Goal: Find specific page/section: Find specific page/section

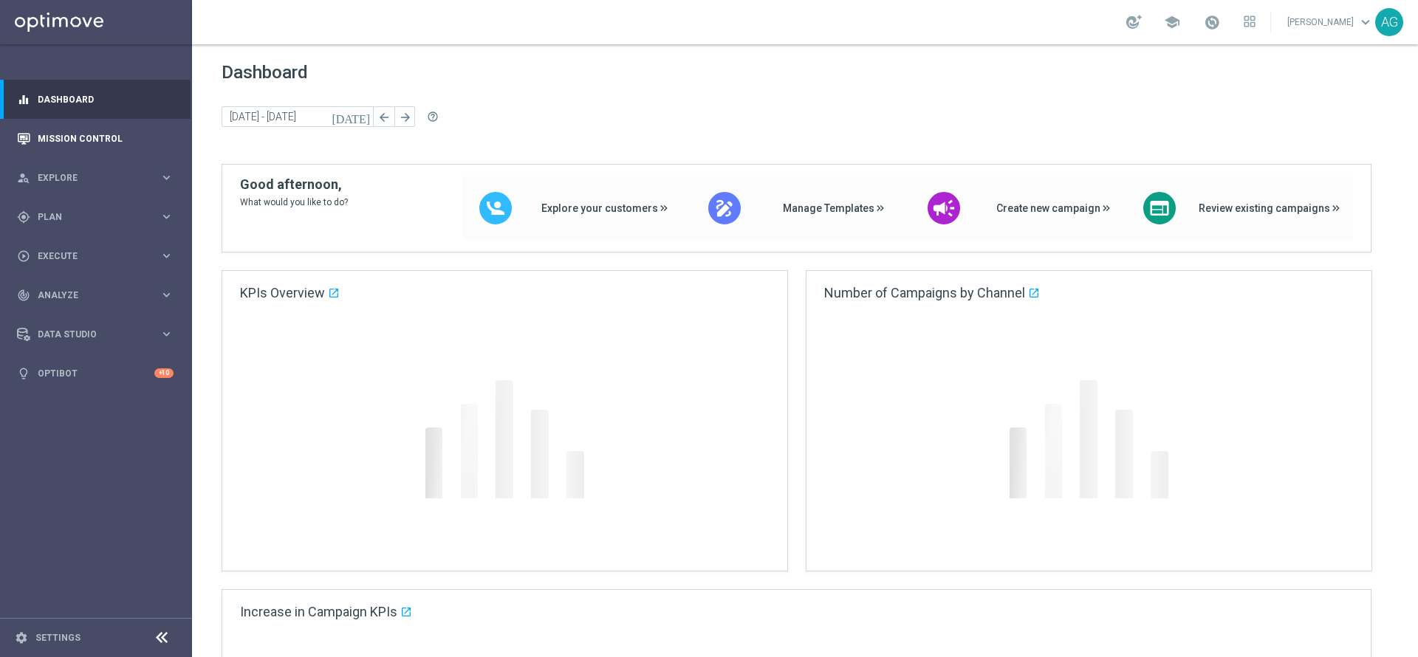
click at [35, 130] on div "Mission Control" at bounding box center [95, 138] width 157 height 39
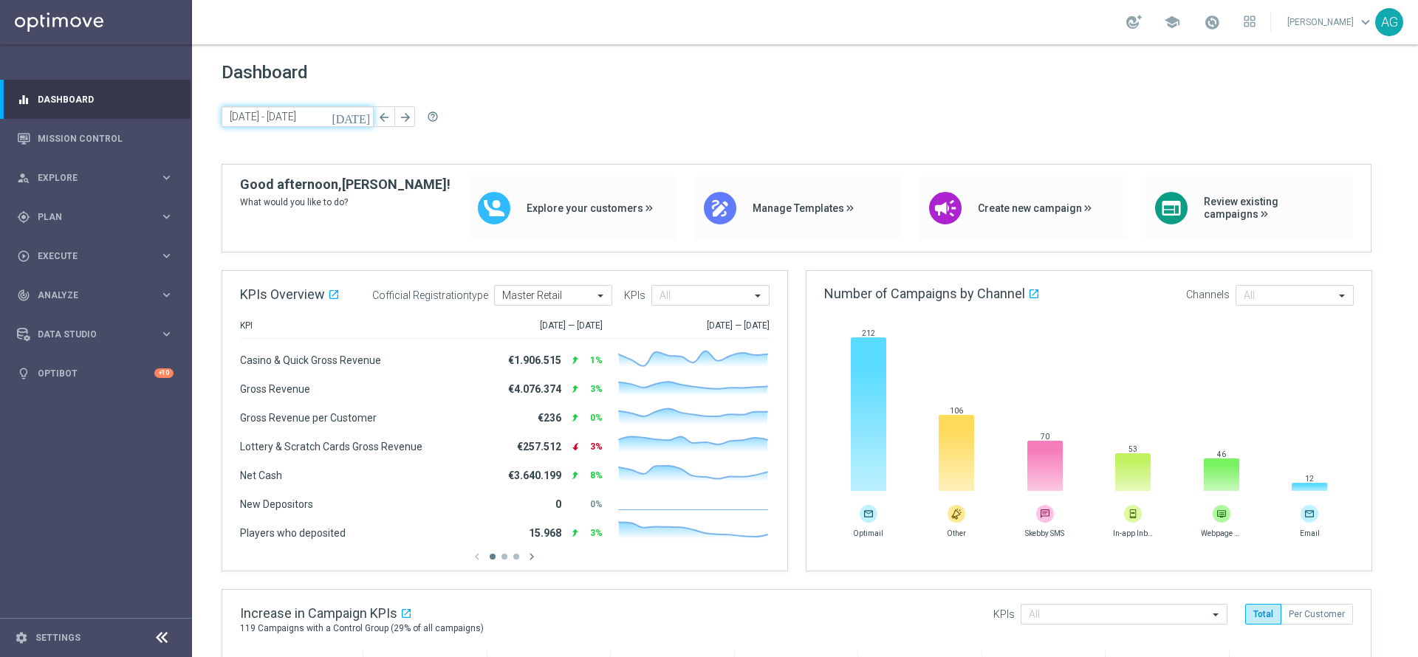
click at [252, 117] on input "[DATE] - [DATE]" at bounding box center [298, 116] width 152 height 21
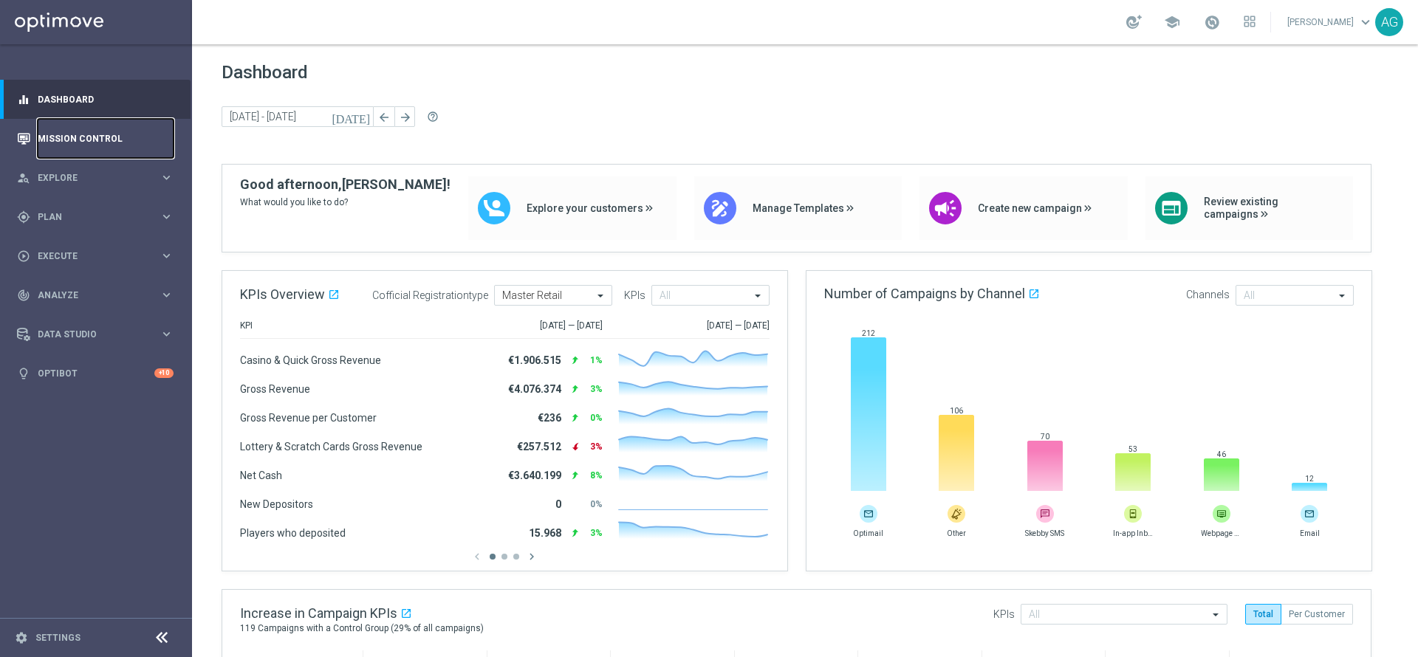
click at [109, 140] on link "Mission Control" at bounding box center [106, 138] width 136 height 39
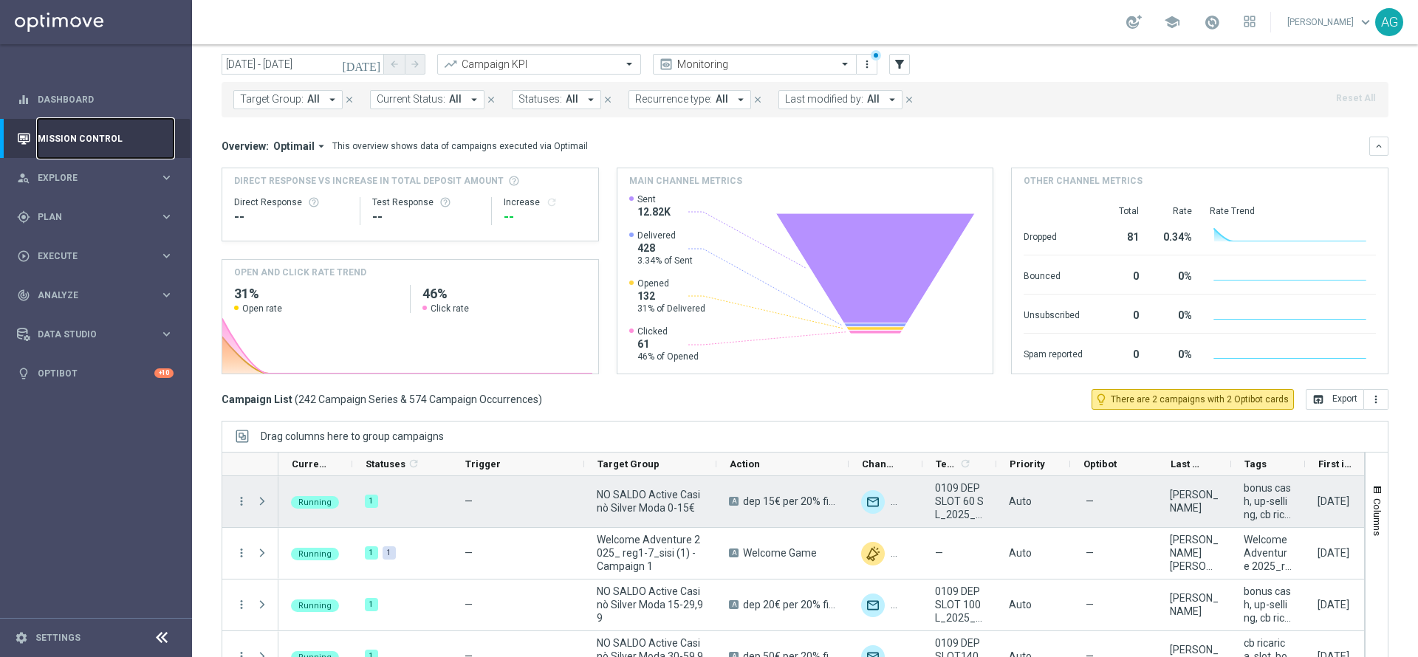
scroll to position [81, 0]
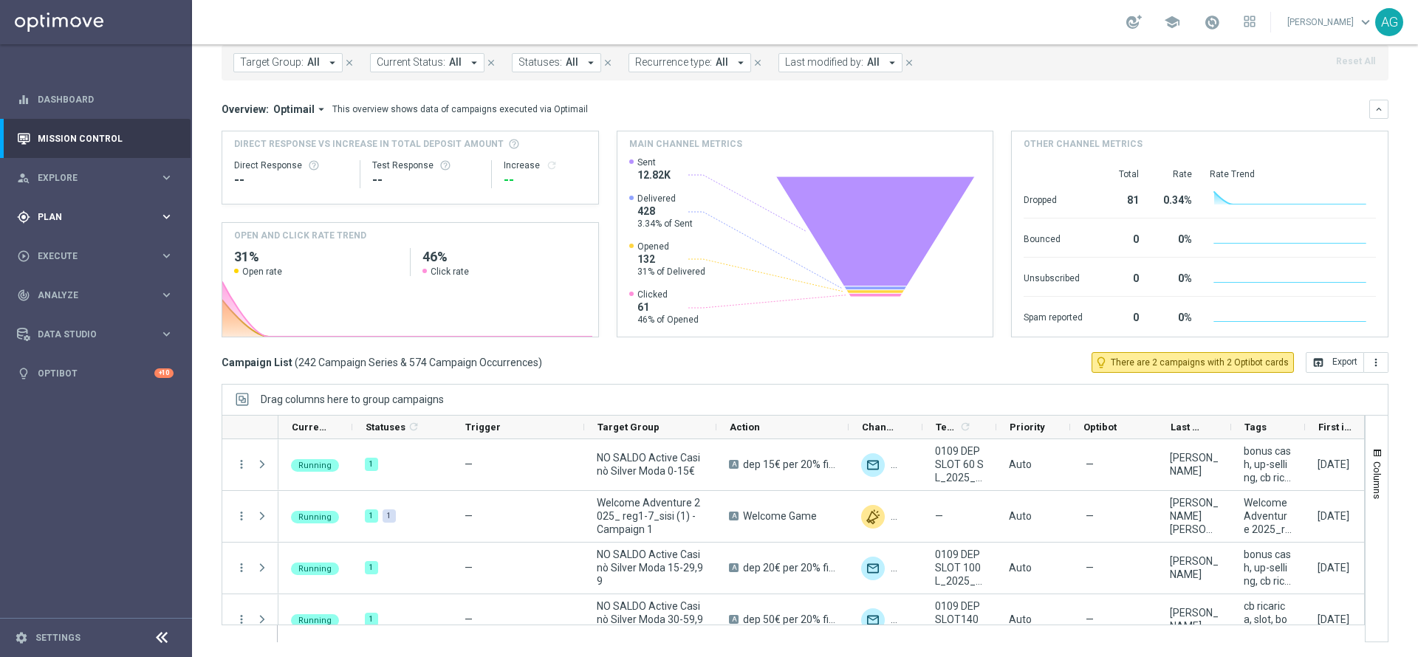
click at [55, 229] on div "gps_fixed Plan keyboard_arrow_right" at bounding box center [95, 216] width 191 height 39
click at [61, 377] on div "play_circle_outline Execute keyboard_arrow_right" at bounding box center [95, 366] width 191 height 39
click at [100, 355] on div "track_changes Analyze keyboard_arrow_right" at bounding box center [95, 339] width 191 height 39
click at [75, 295] on span "Analyze" at bounding box center [99, 295] width 122 height 9
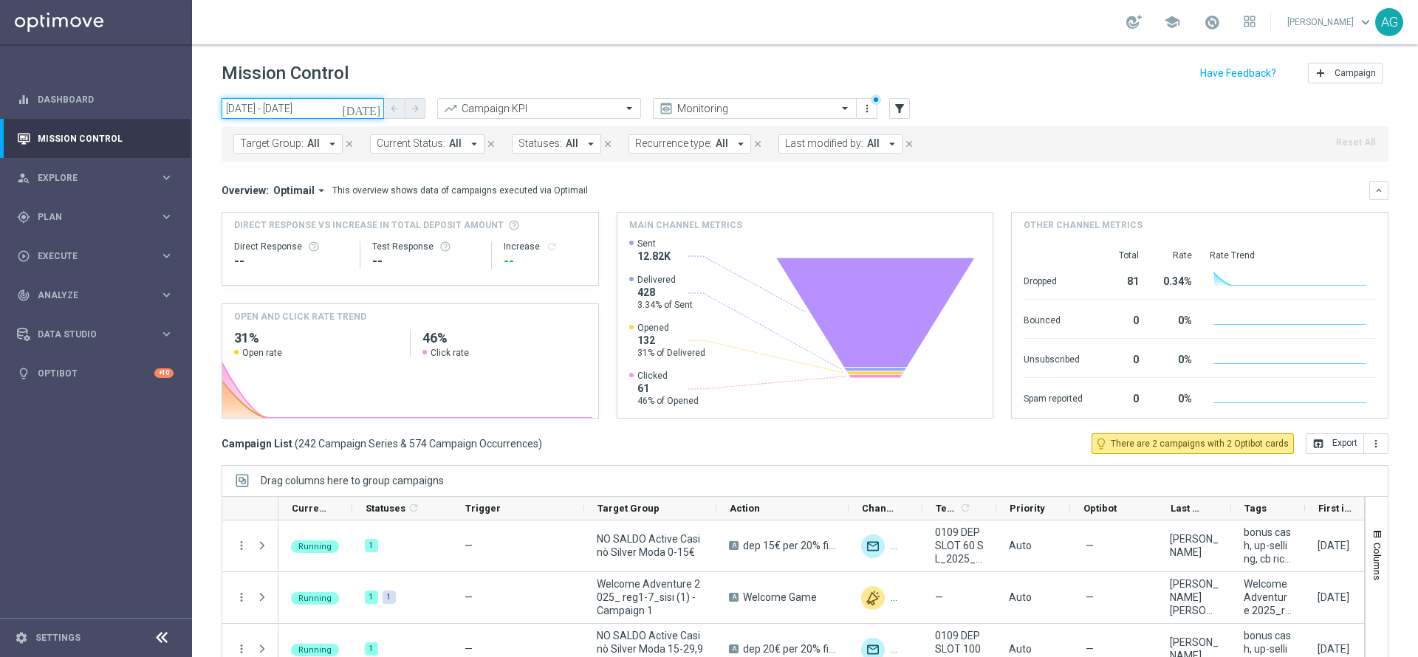
click at [267, 105] on input "[DATE] - [DATE]" at bounding box center [303, 108] width 163 height 21
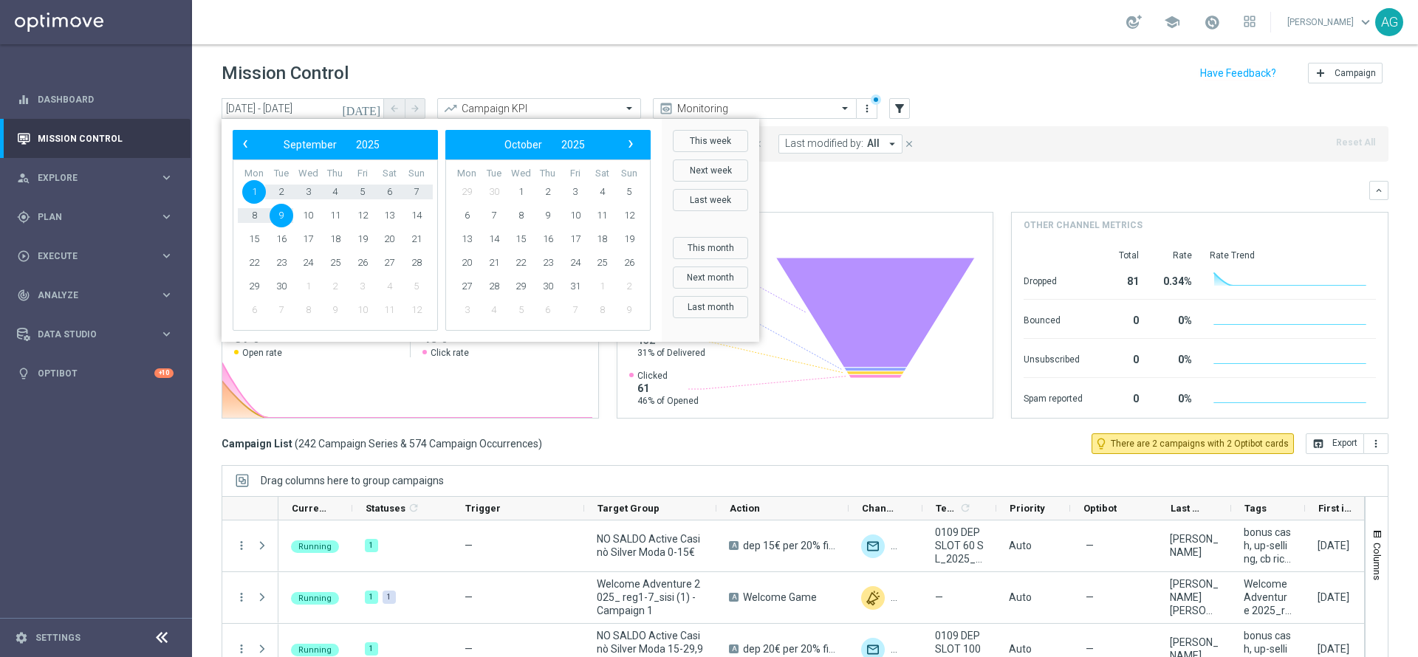
click at [240, 152] on span "‹" at bounding box center [245, 143] width 19 height 19
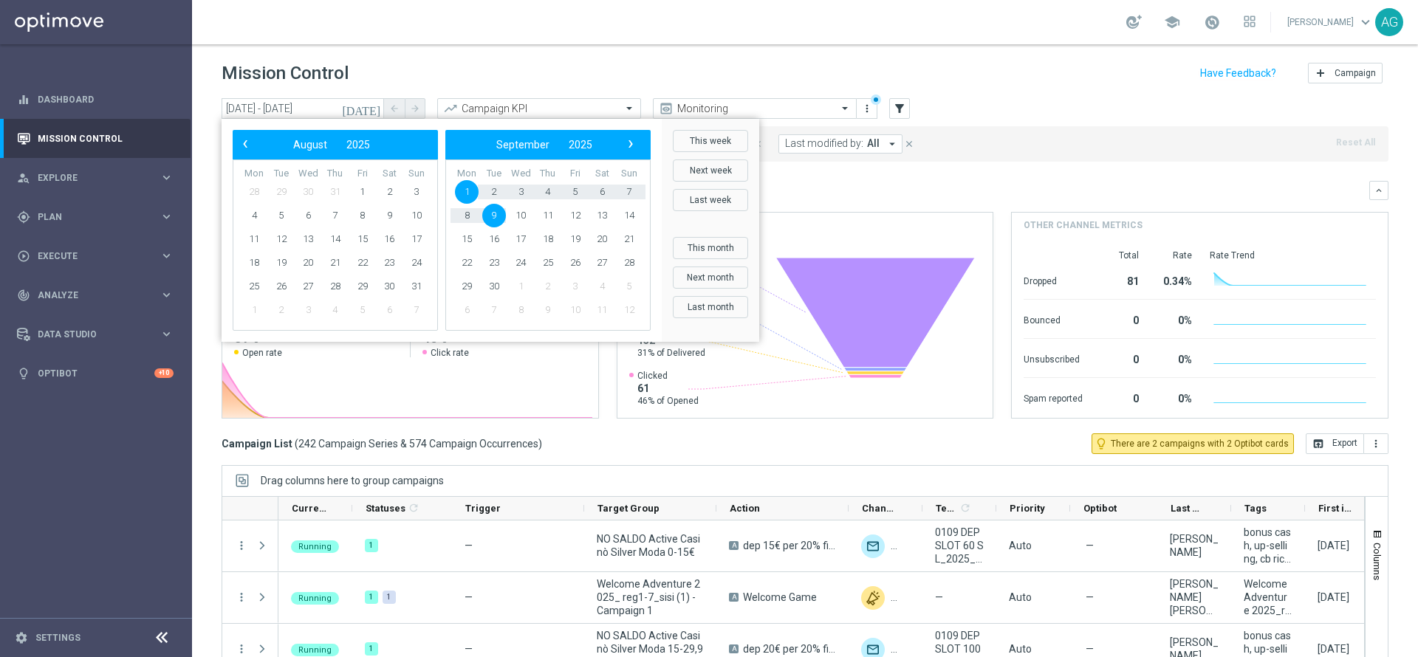
click at [240, 152] on span "‹" at bounding box center [245, 143] width 19 height 19
click at [279, 194] on span "1" at bounding box center [282, 192] width 24 height 24
click at [635, 148] on span "›" at bounding box center [630, 143] width 19 height 19
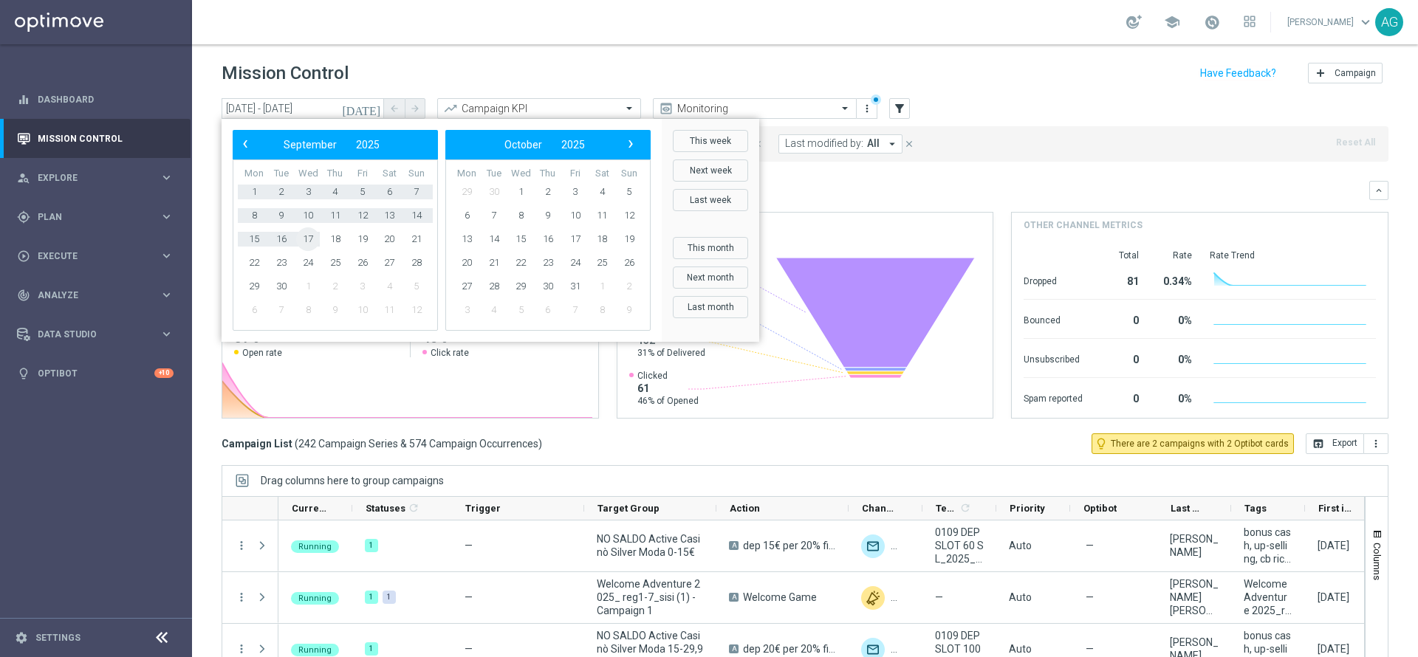
click at [301, 242] on span "17" at bounding box center [308, 240] width 24 height 24
type input "[DATE] - [DATE]"
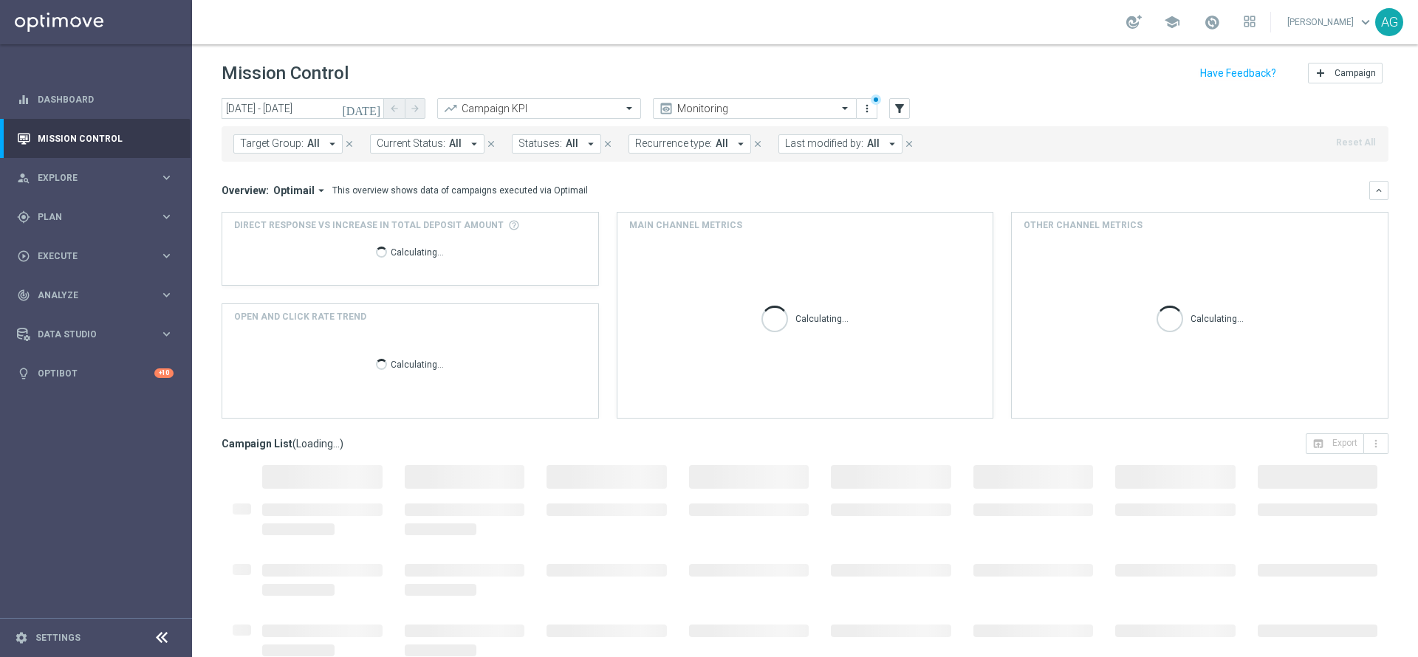
click at [819, 143] on span "Last modified by:" at bounding box center [824, 143] width 78 height 13
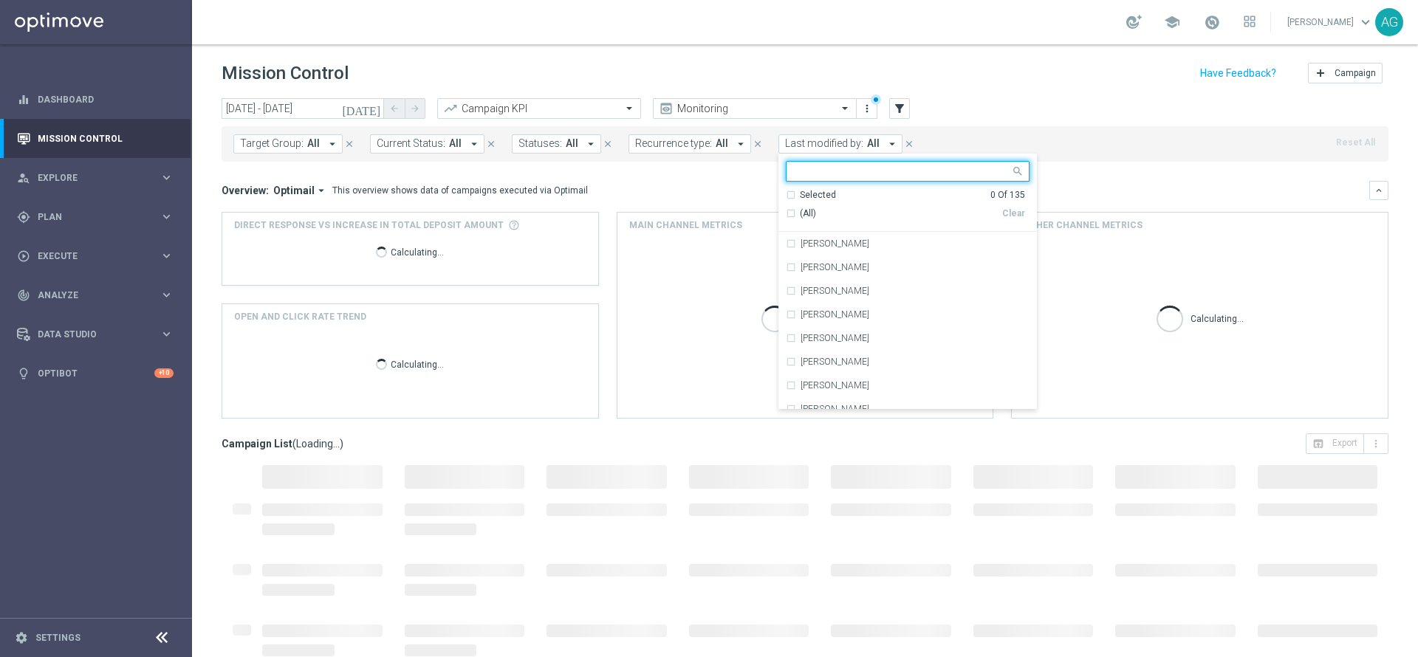
click at [256, 145] on span "Target Group:" at bounding box center [272, 143] width 64 height 13
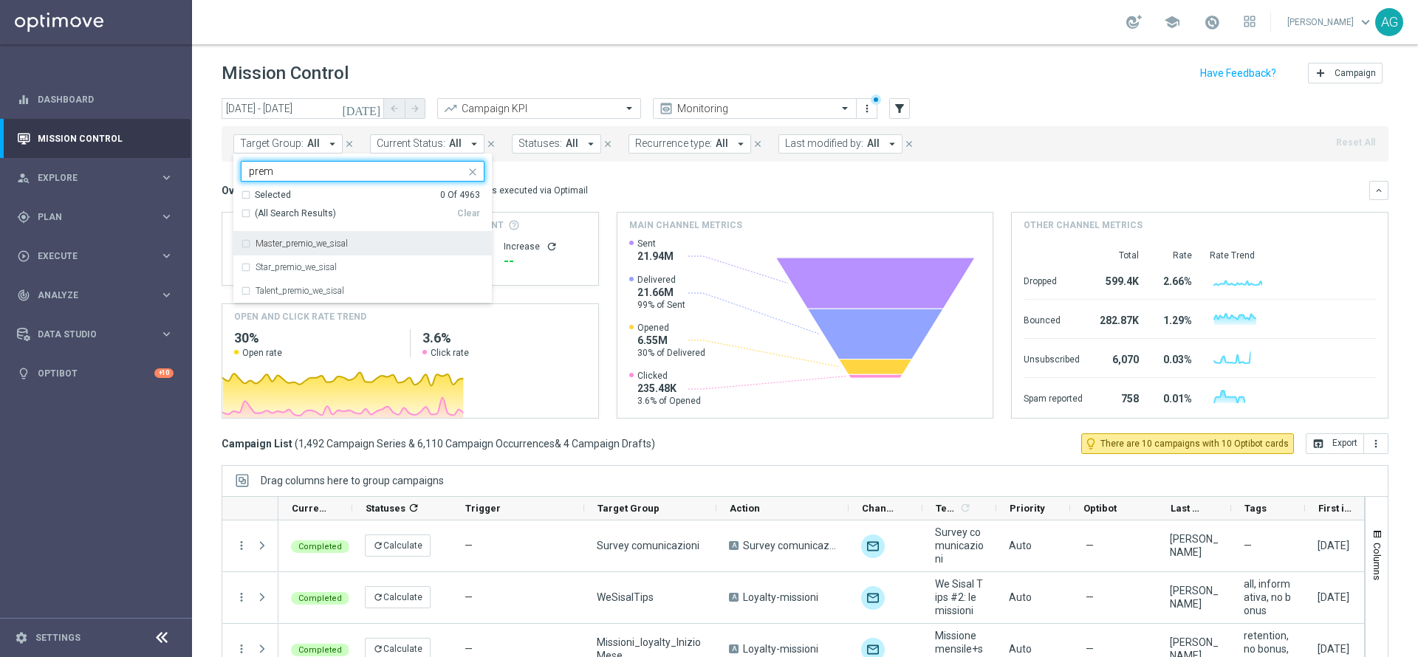
click at [250, 251] on div "Master_premio_we_sisal" at bounding box center [363, 244] width 244 height 24
type input "prem"
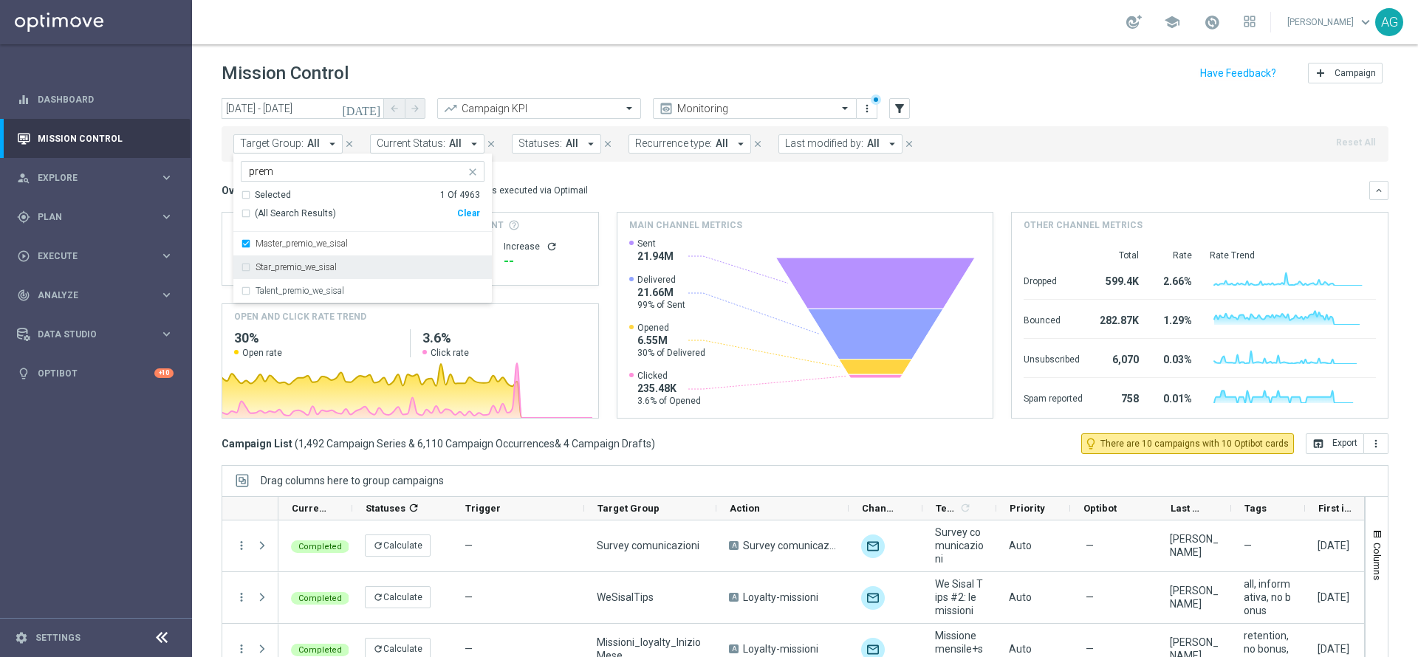
click at [248, 266] on div "Star_premio_we_sisal" at bounding box center [363, 268] width 244 height 24
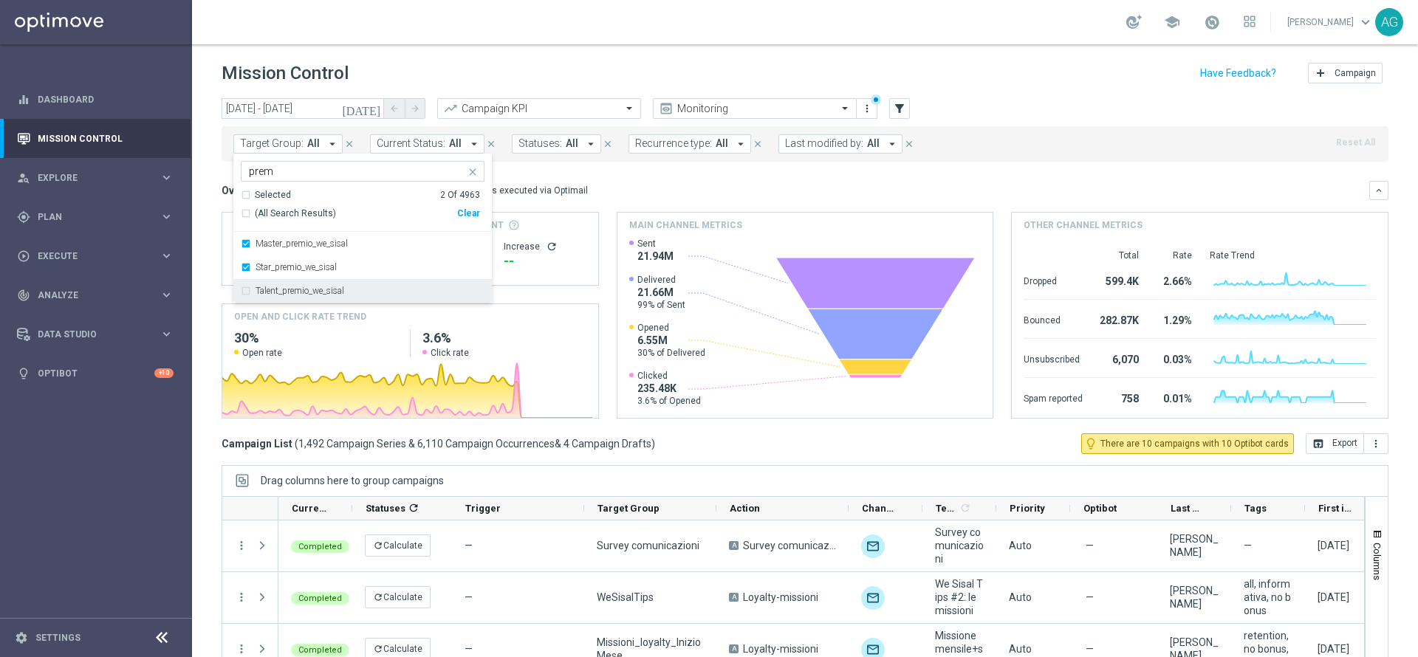
click at [247, 284] on div "Talent_premio_we_sisal" at bounding box center [363, 291] width 244 height 24
click at [207, 157] on div "[DATE] [DATE] - [DATE] arrow_back arrow_forward Campaign KPI trending_up Monito…" at bounding box center [805, 371] width 1226 height 546
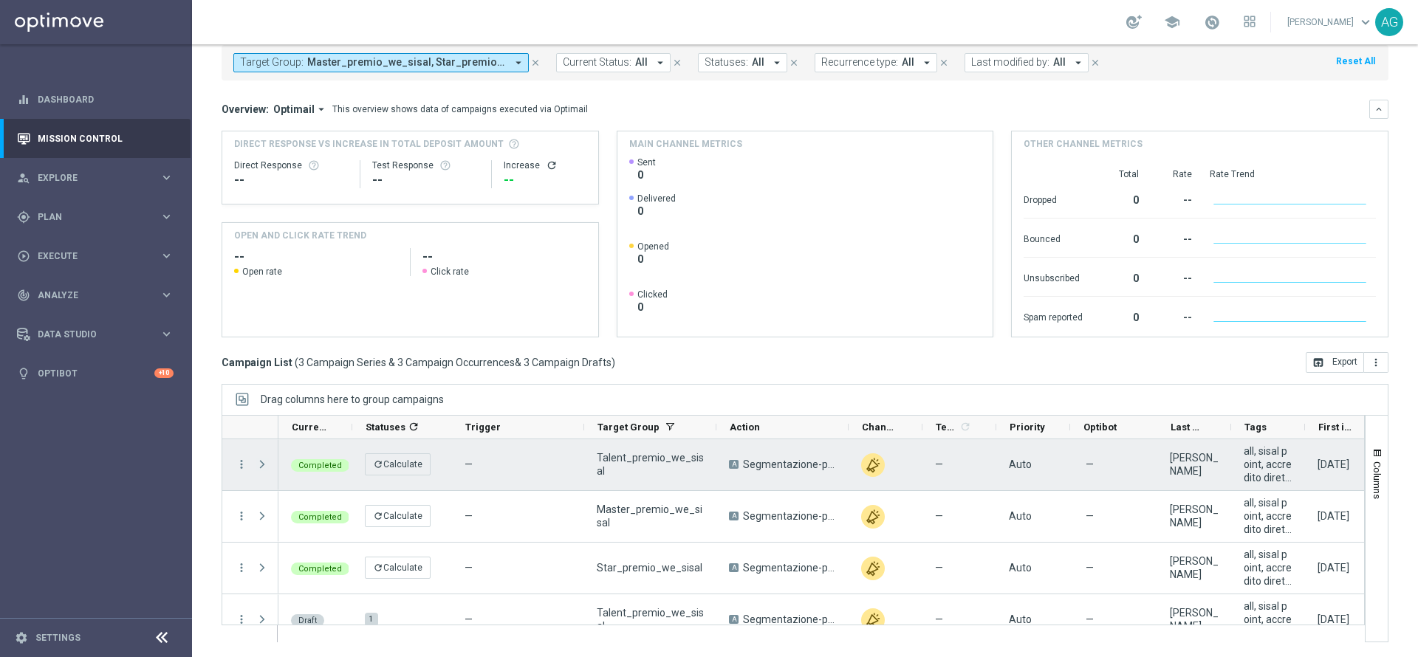
click at [262, 468] on span at bounding box center [262, 465] width 13 height 12
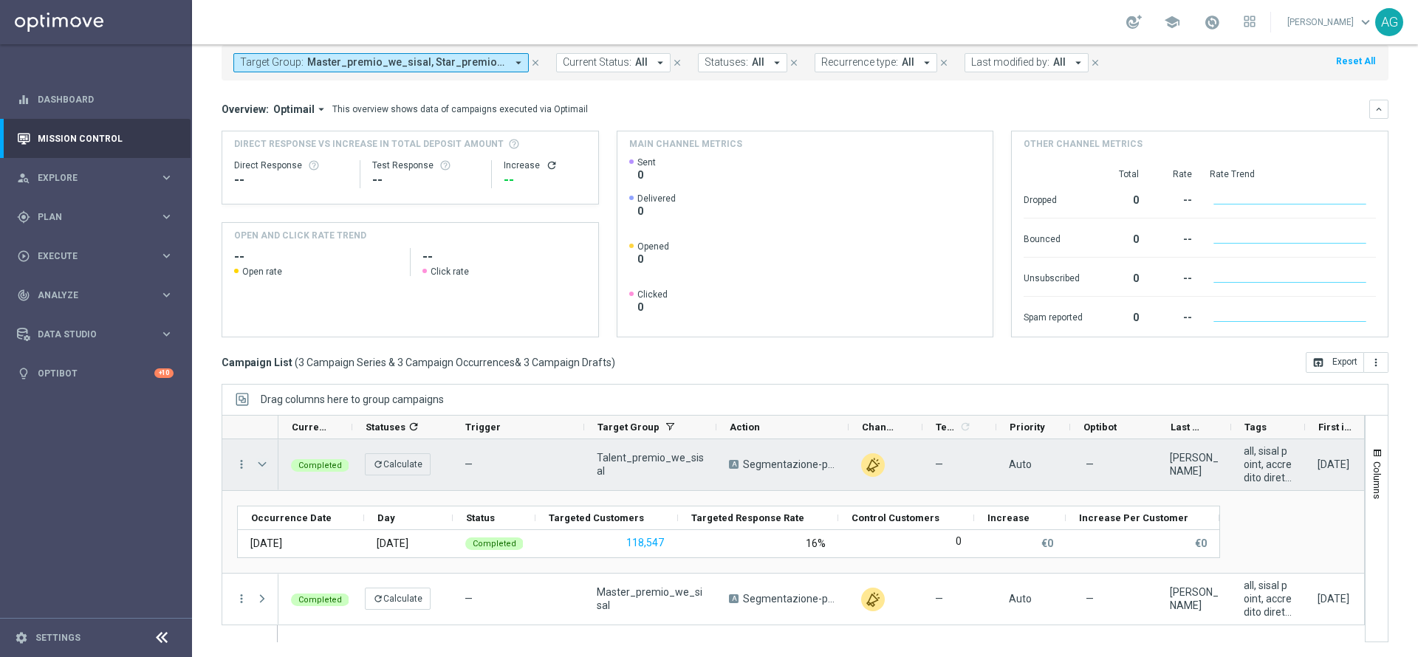
click at [264, 470] on span at bounding box center [262, 465] width 13 height 12
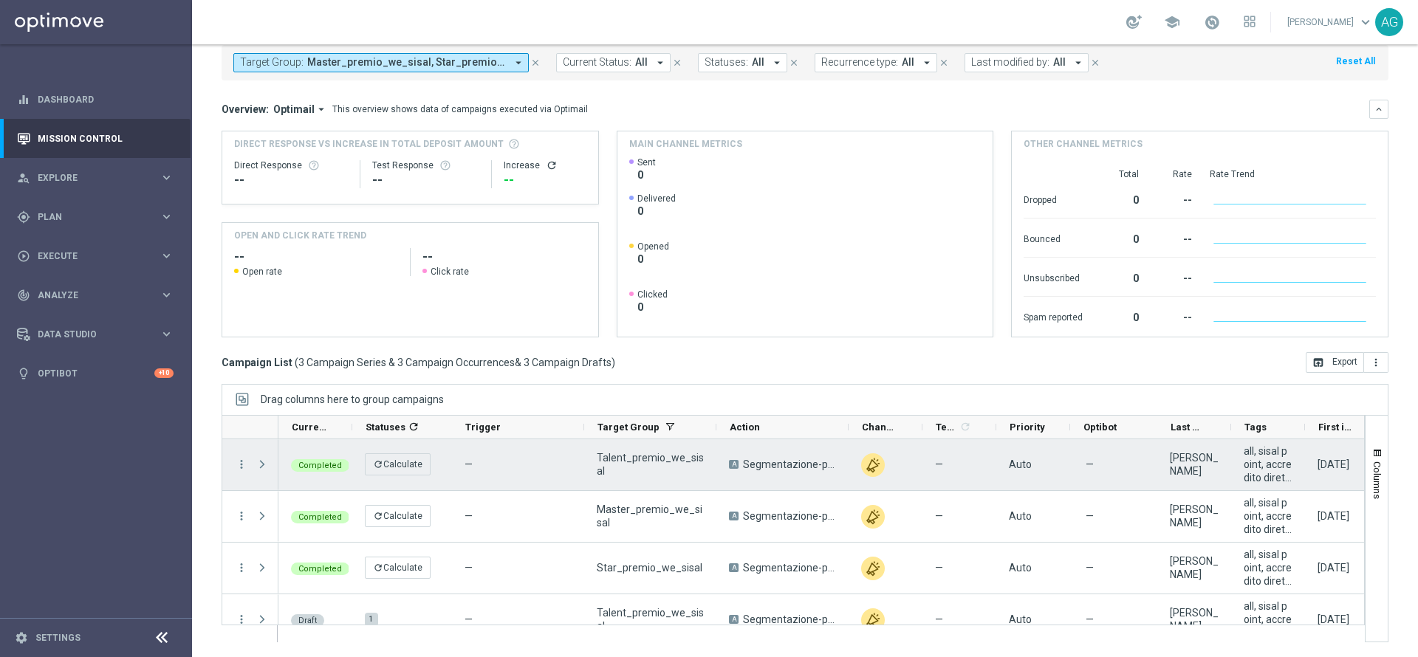
drag, startPoint x: 257, startPoint y: 463, endPoint x: 294, endPoint y: 465, distance: 37.0
click at [258, 463] on span at bounding box center [262, 465] width 13 height 12
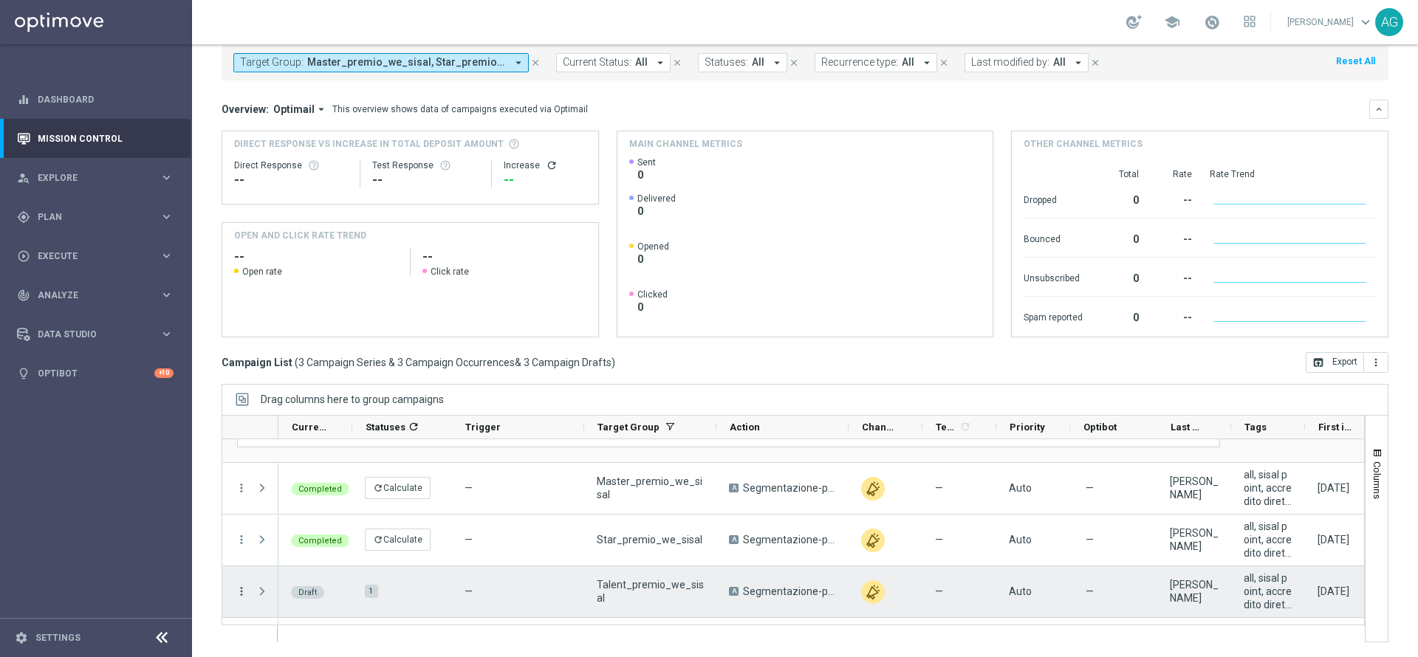
click at [242, 588] on icon "more_vert" at bounding box center [241, 591] width 13 height 13
click at [327, 505] on div "list Campaign Details" at bounding box center [331, 500] width 166 height 21
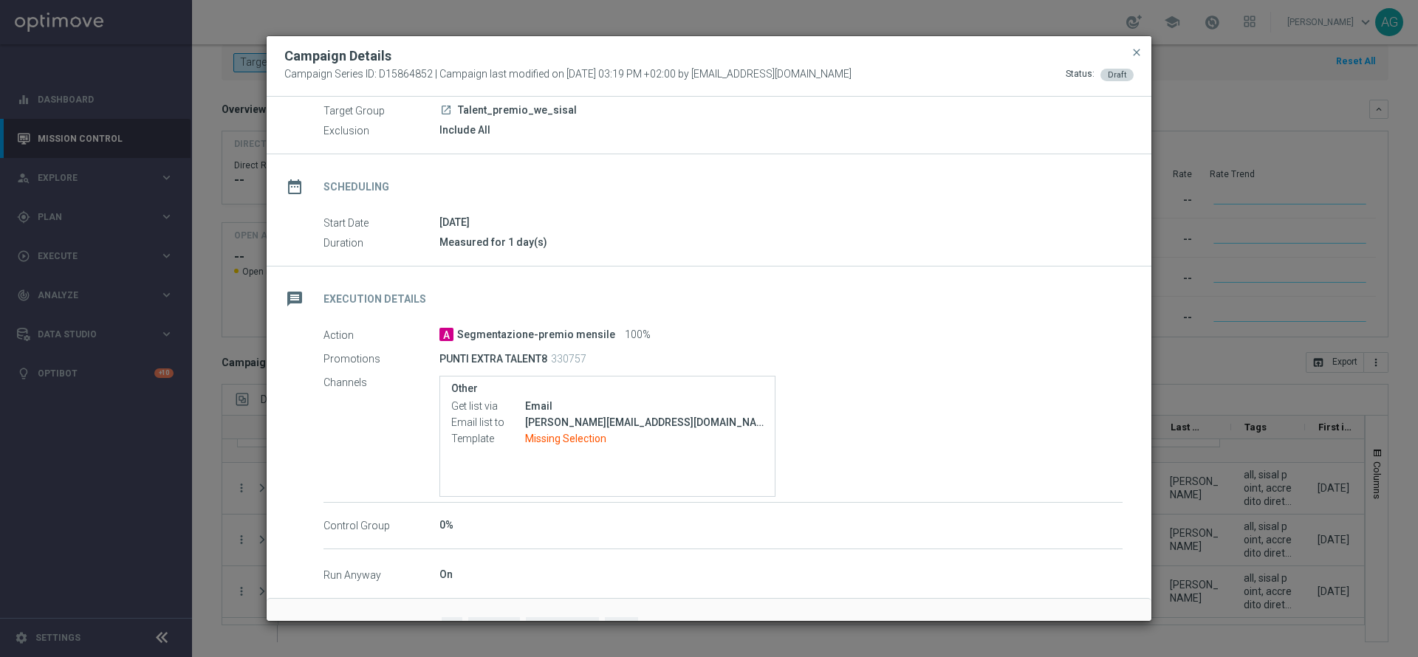
scroll to position [95, 0]
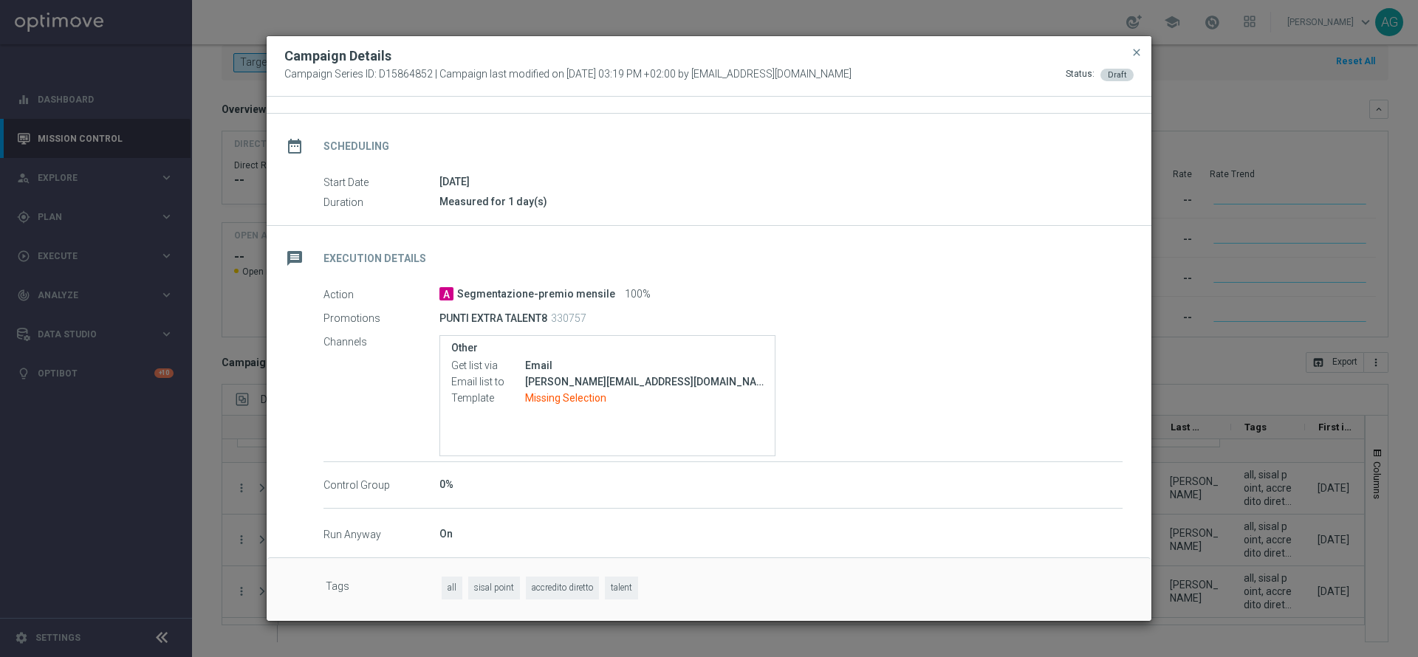
click at [1143, 55] on button "close" at bounding box center [1137, 53] width 15 height 18
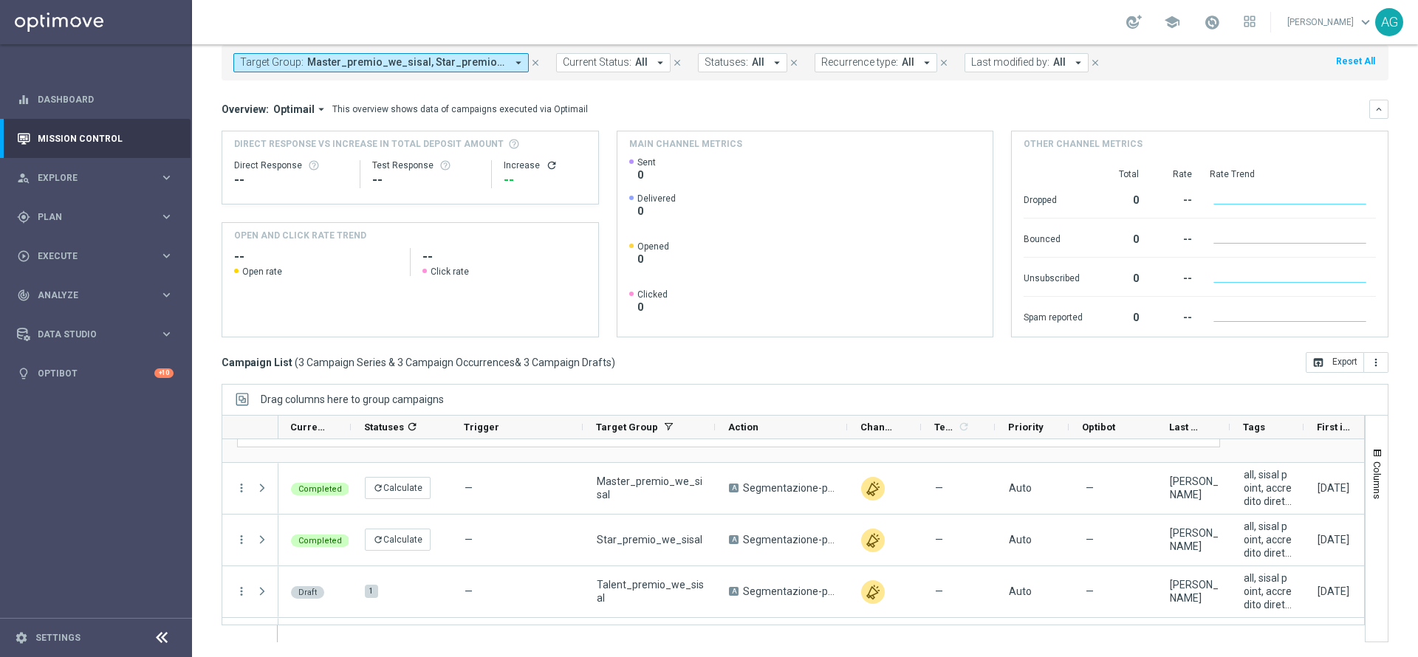
scroll to position [0, 0]
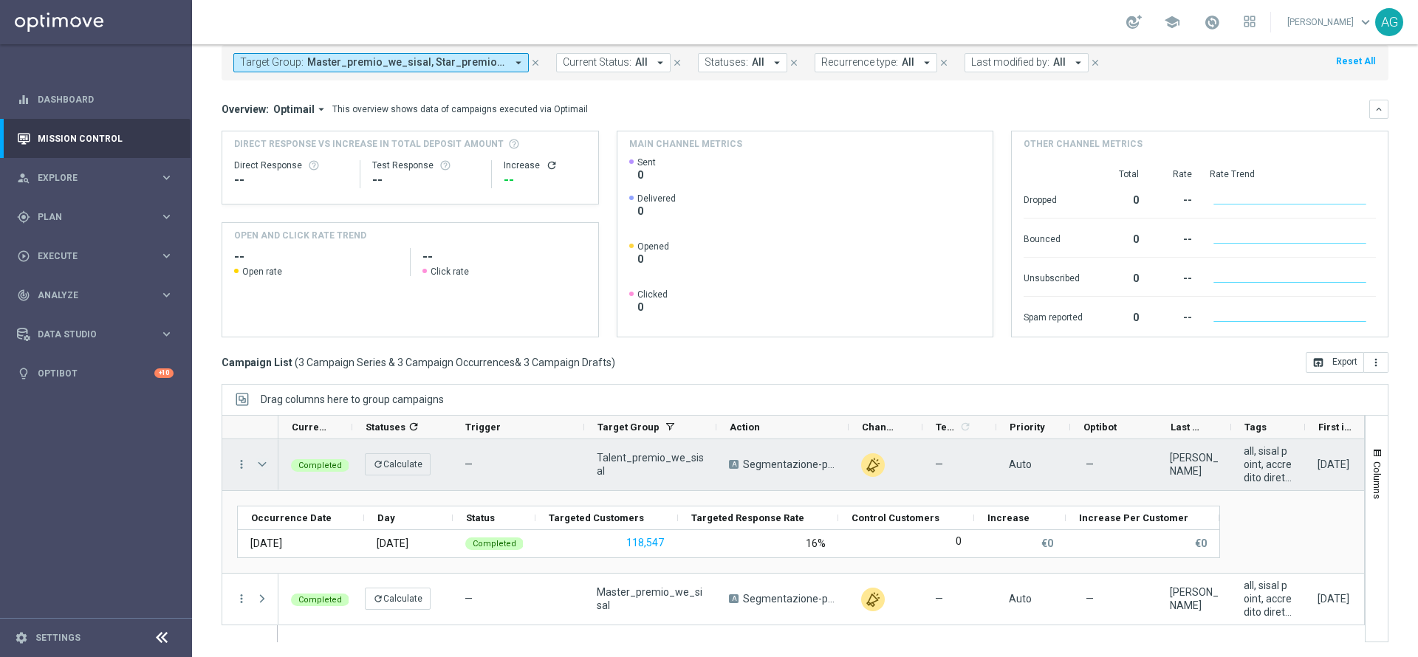
click at [264, 470] on span at bounding box center [262, 465] width 13 height 12
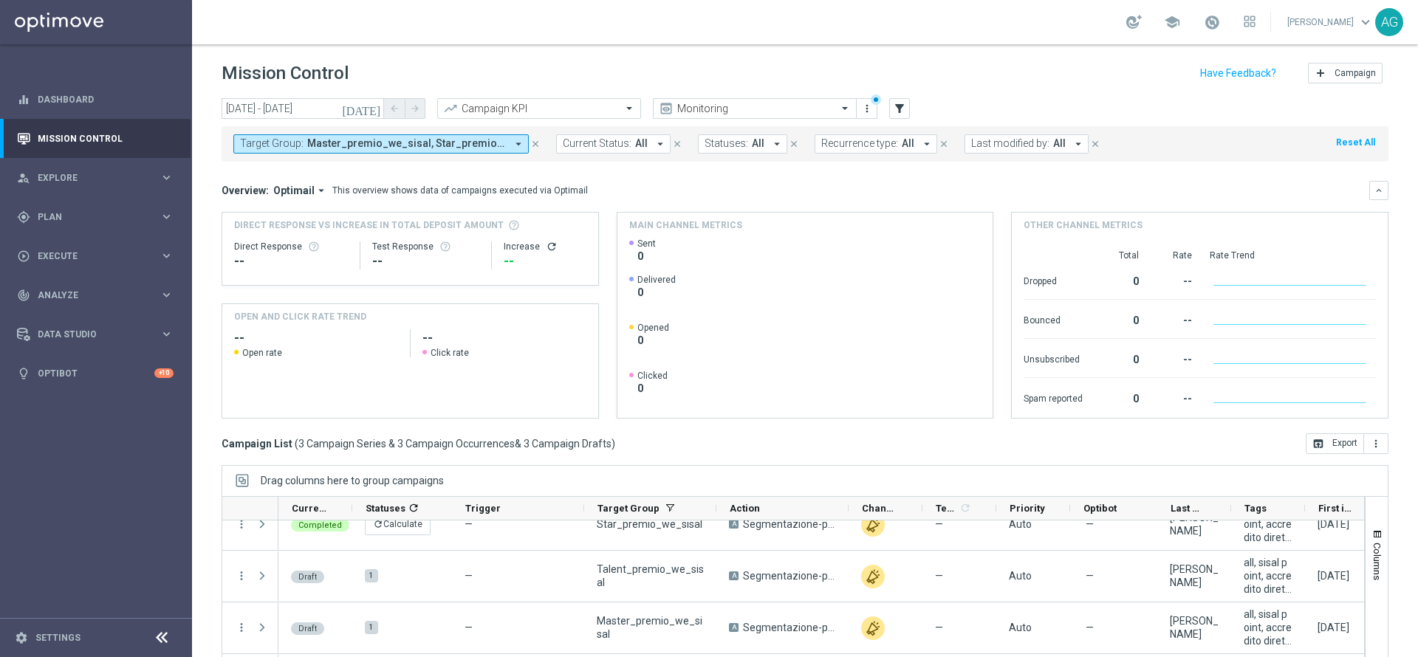
click at [407, 151] on button "Target Group: Master_premio_we_sisal, Star_premio_we_sisal, Talent_premio_we_si…" at bounding box center [380, 143] width 295 height 19
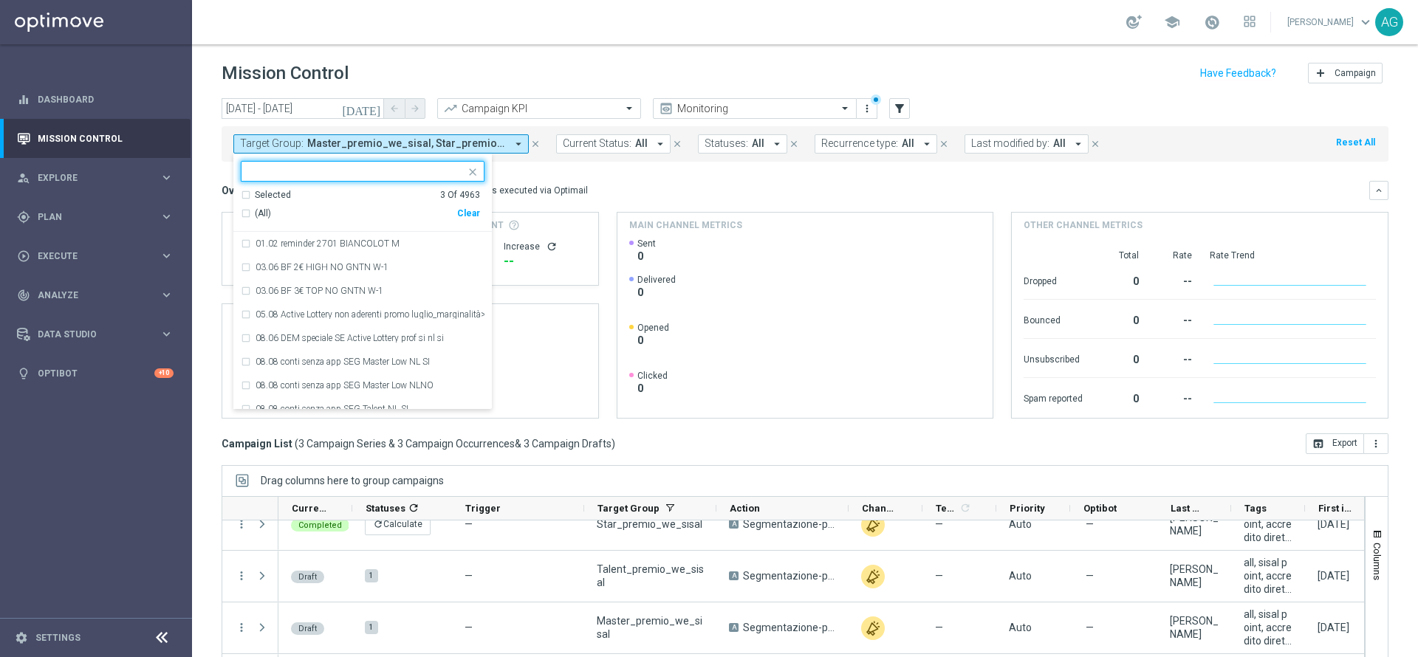
click at [595, 169] on mini-dashboard "Overview: Optimail arrow_drop_down This overview shows data of campaigns execut…" at bounding box center [805, 298] width 1167 height 272
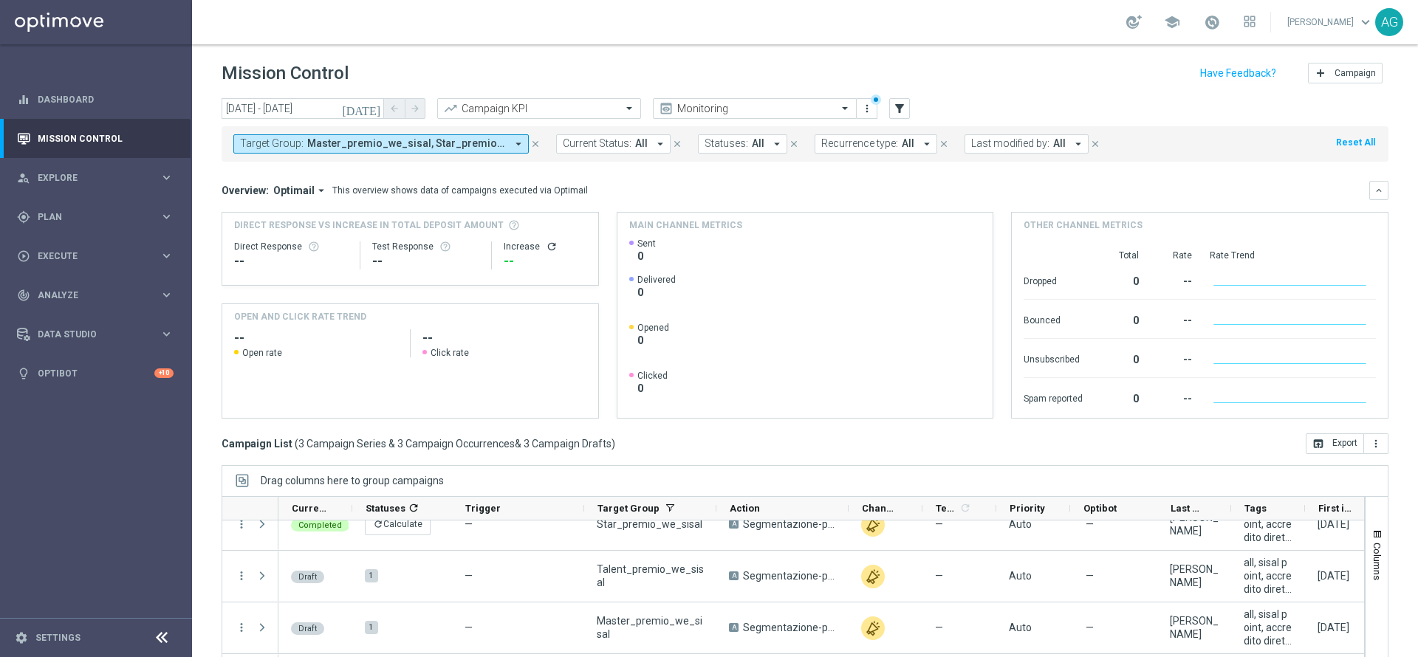
click at [490, 136] on button "Target Group: Master_premio_we_sisal, Star_premio_we_sisal, Talent_premio_we_si…" at bounding box center [380, 143] width 295 height 19
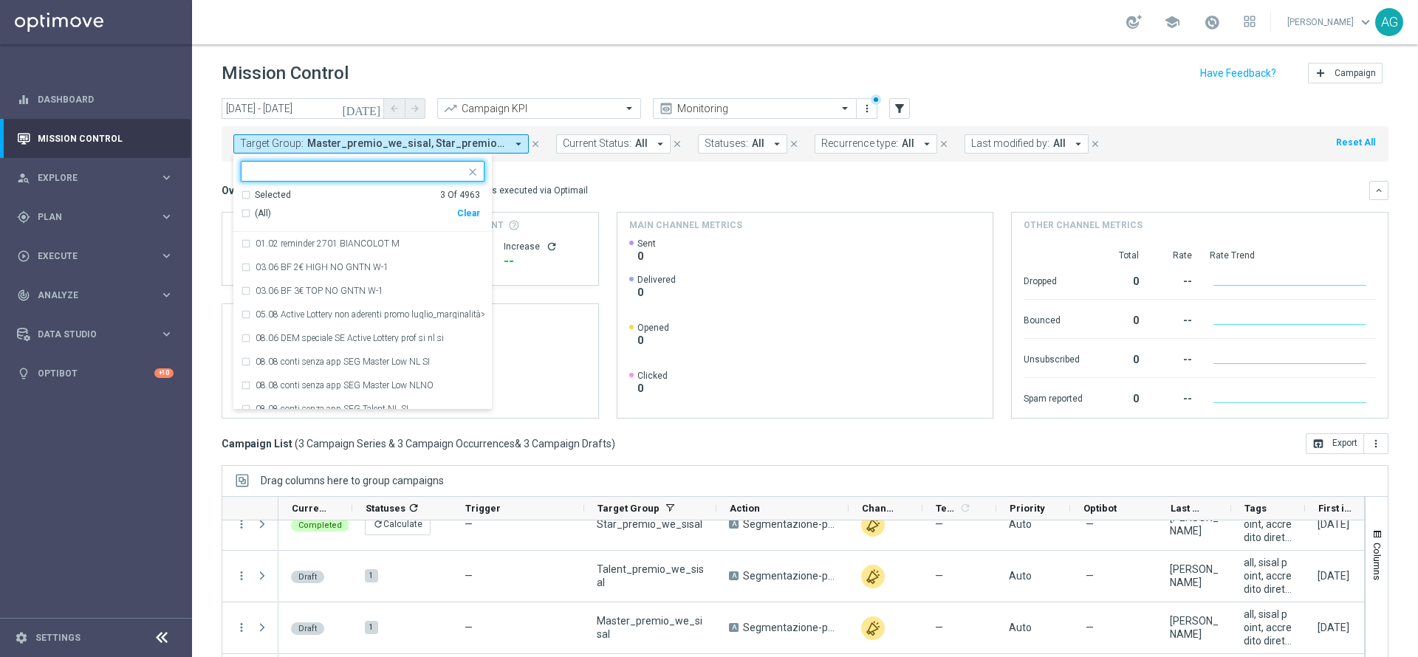
click at [0, 0] on div "Clear" at bounding box center [0, 0] width 0 height 0
click at [1013, 163] on mini-dashboard "Overview: Optimail arrow_drop_down This overview shows data of campaigns execut…" at bounding box center [805, 298] width 1167 height 272
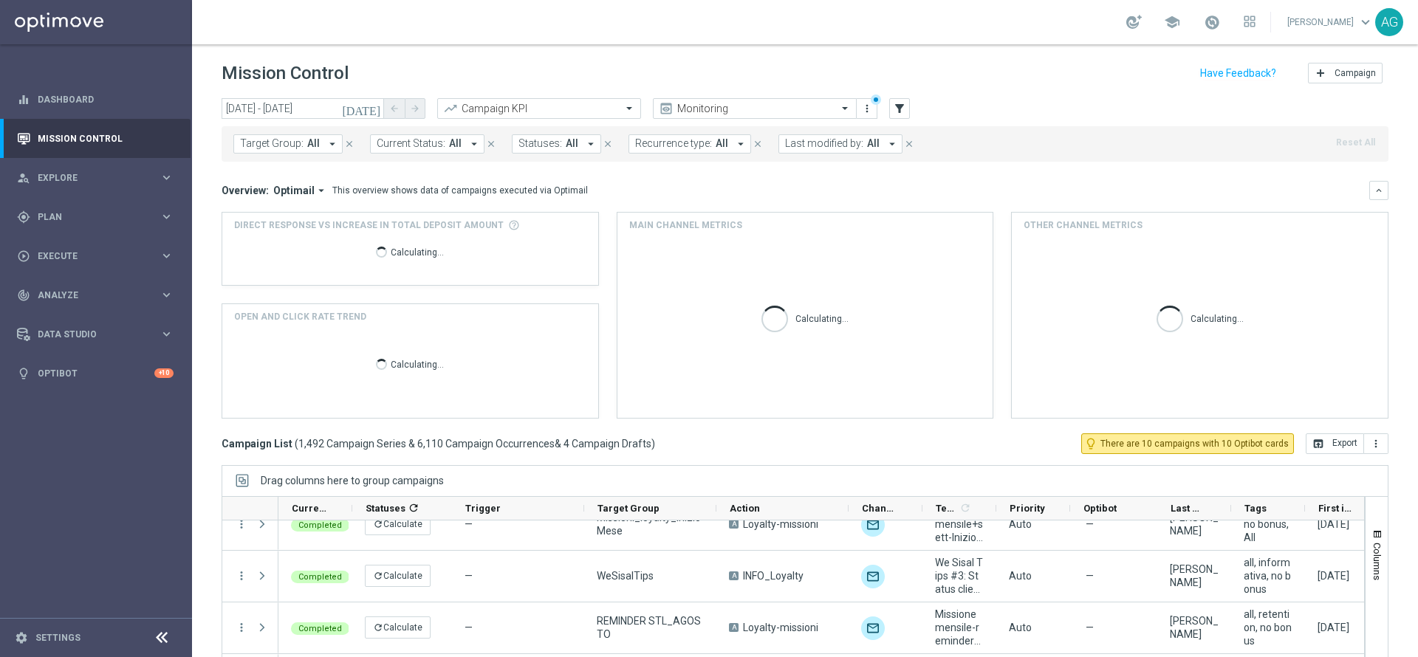
click at [836, 150] on button "Last modified by: All arrow_drop_down" at bounding box center [841, 143] width 124 height 19
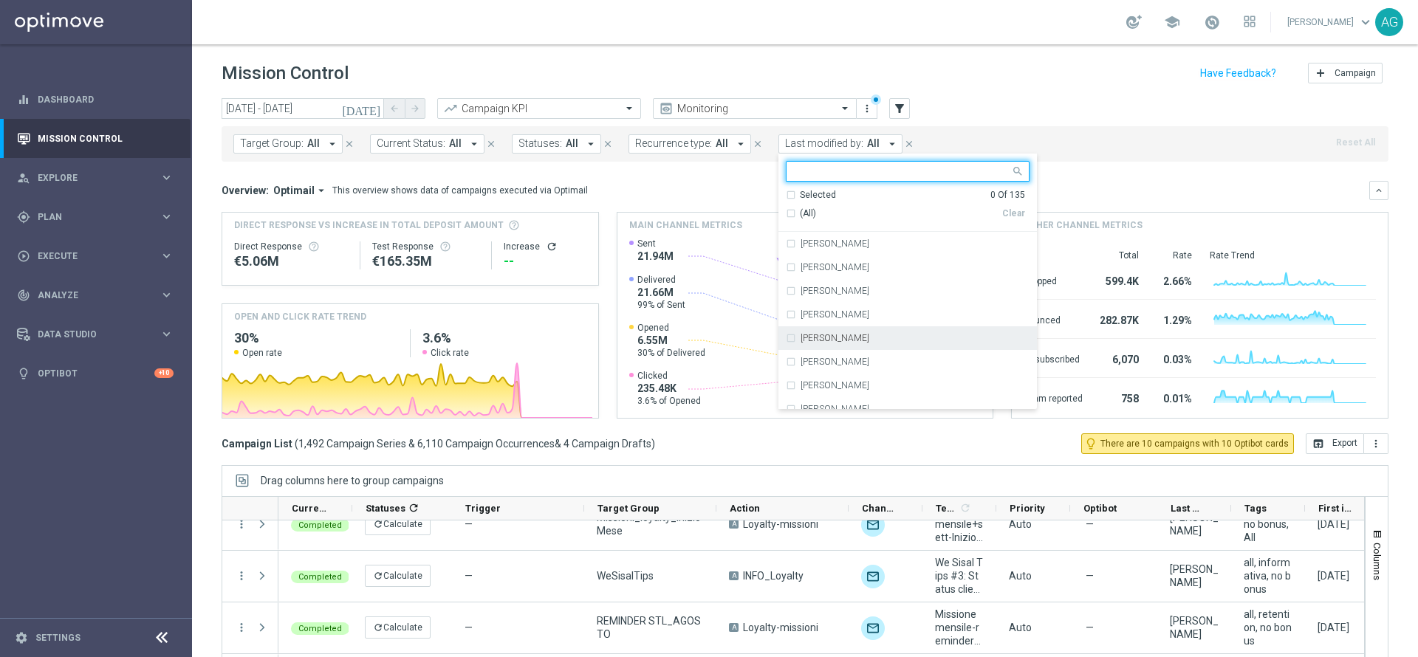
click at [801, 338] on label "[PERSON_NAME]" at bounding box center [835, 338] width 69 height 9
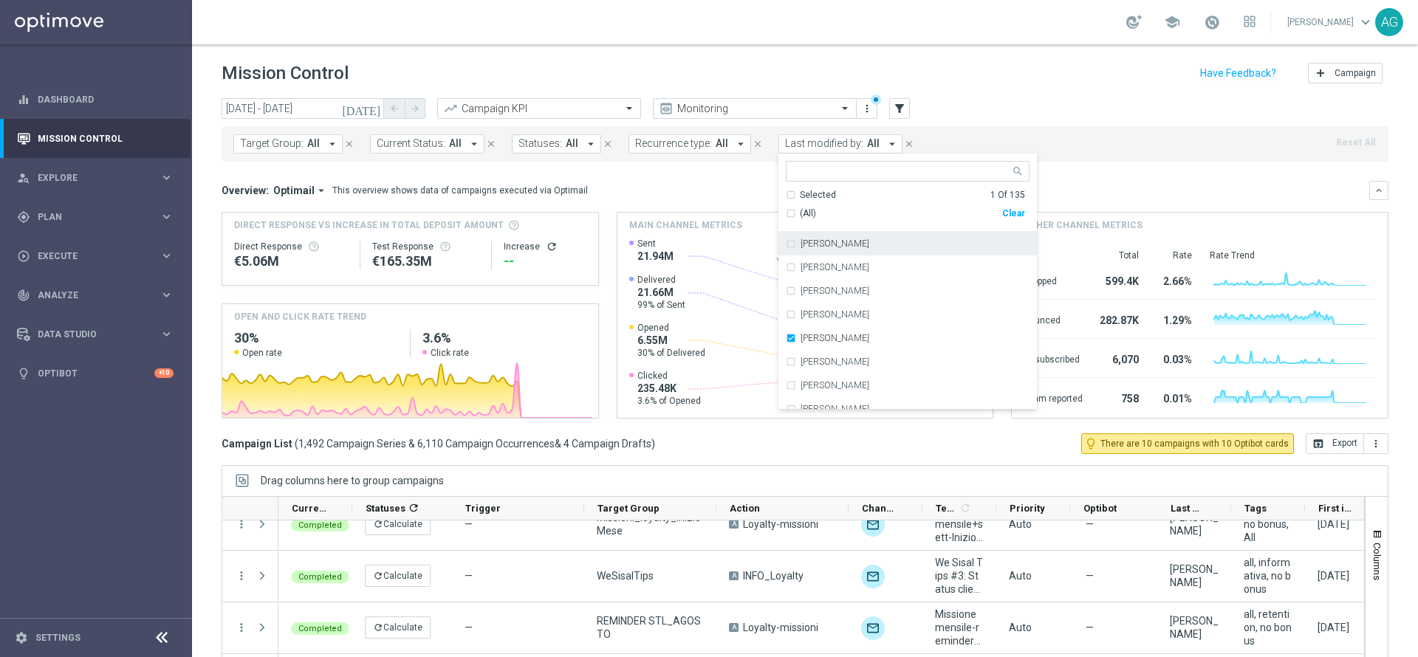
click at [809, 174] on input "text" at bounding box center [902, 171] width 216 height 13
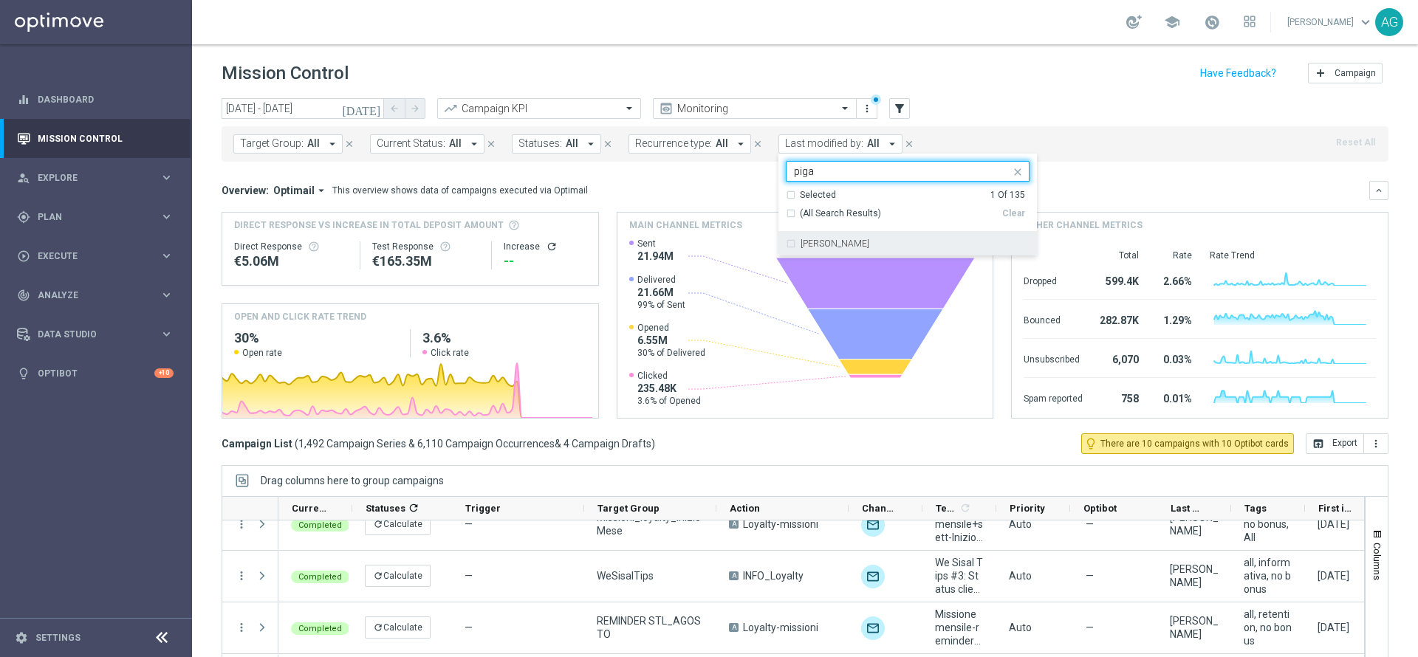
click at [829, 243] on label "[PERSON_NAME]" at bounding box center [835, 243] width 69 height 9
type input "piga"
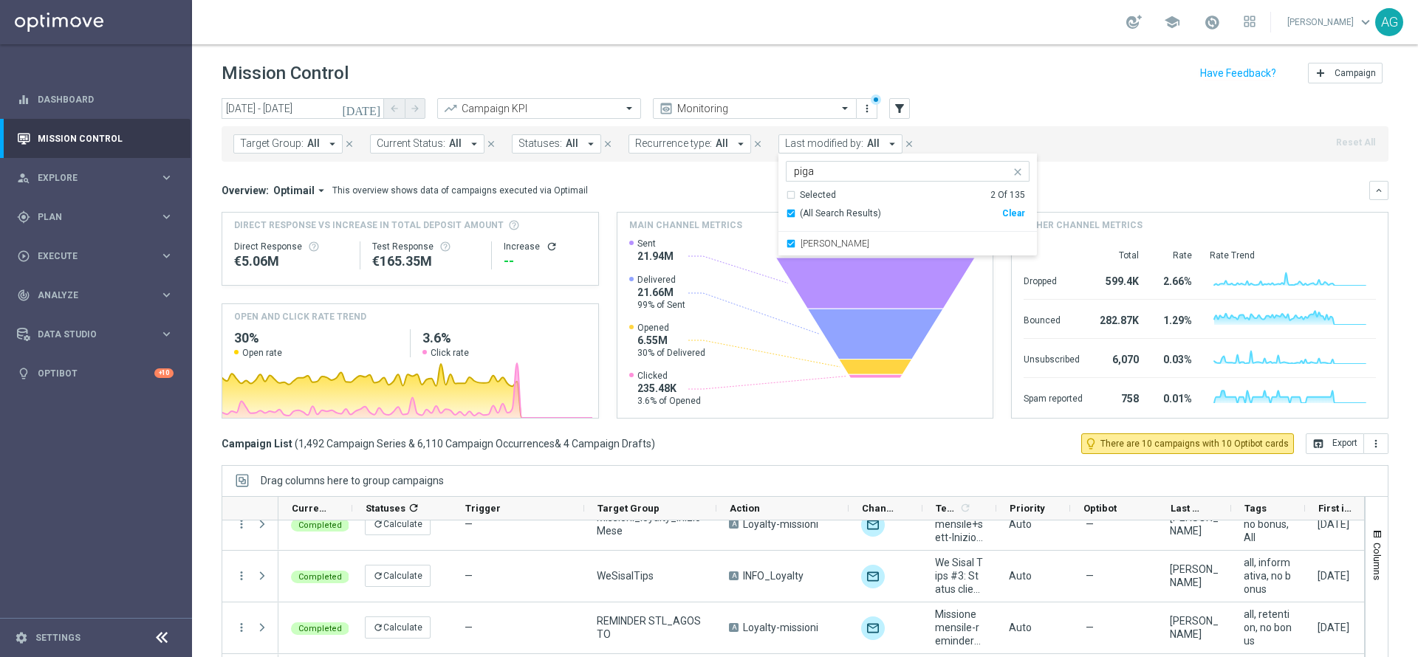
click at [959, 98] on div "[DATE] [DATE] - [DATE] arrow_back arrow_forward Campaign KPI trending_up Monito…" at bounding box center [805, 109] width 1167 height 22
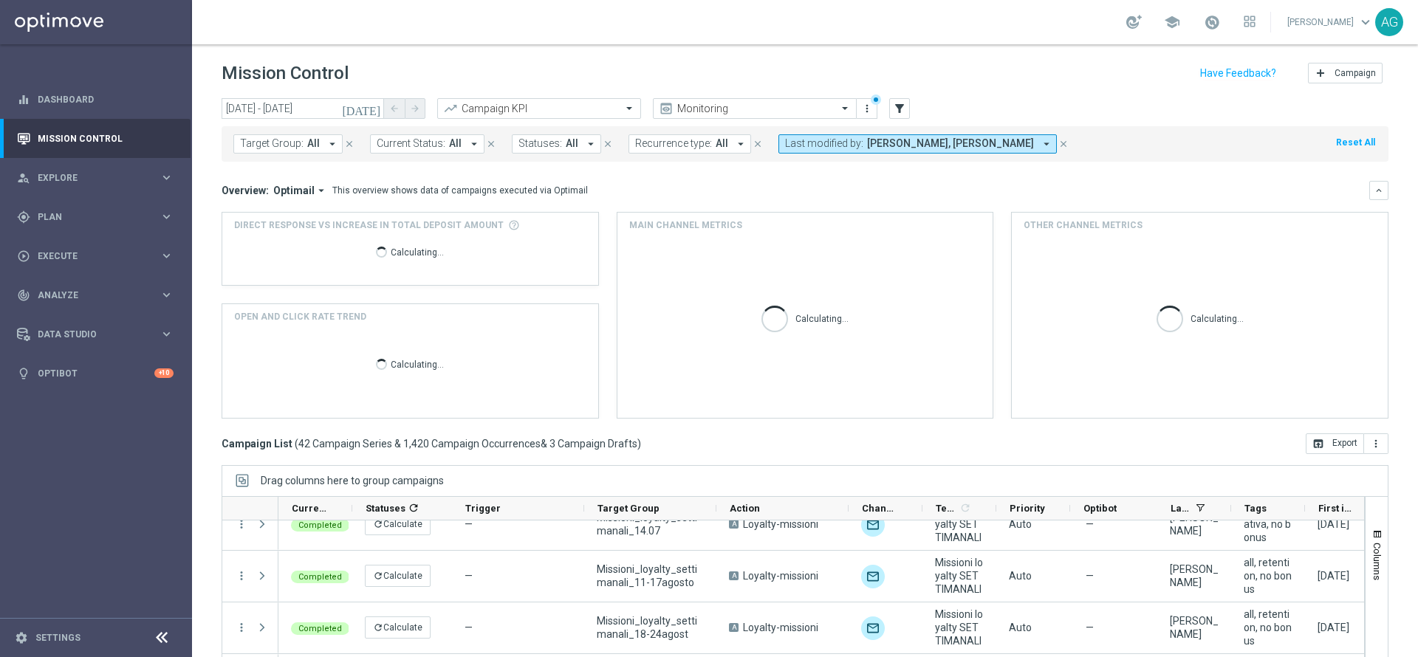
click at [705, 140] on button "Recurrence type: All arrow_drop_down" at bounding box center [690, 143] width 123 height 19
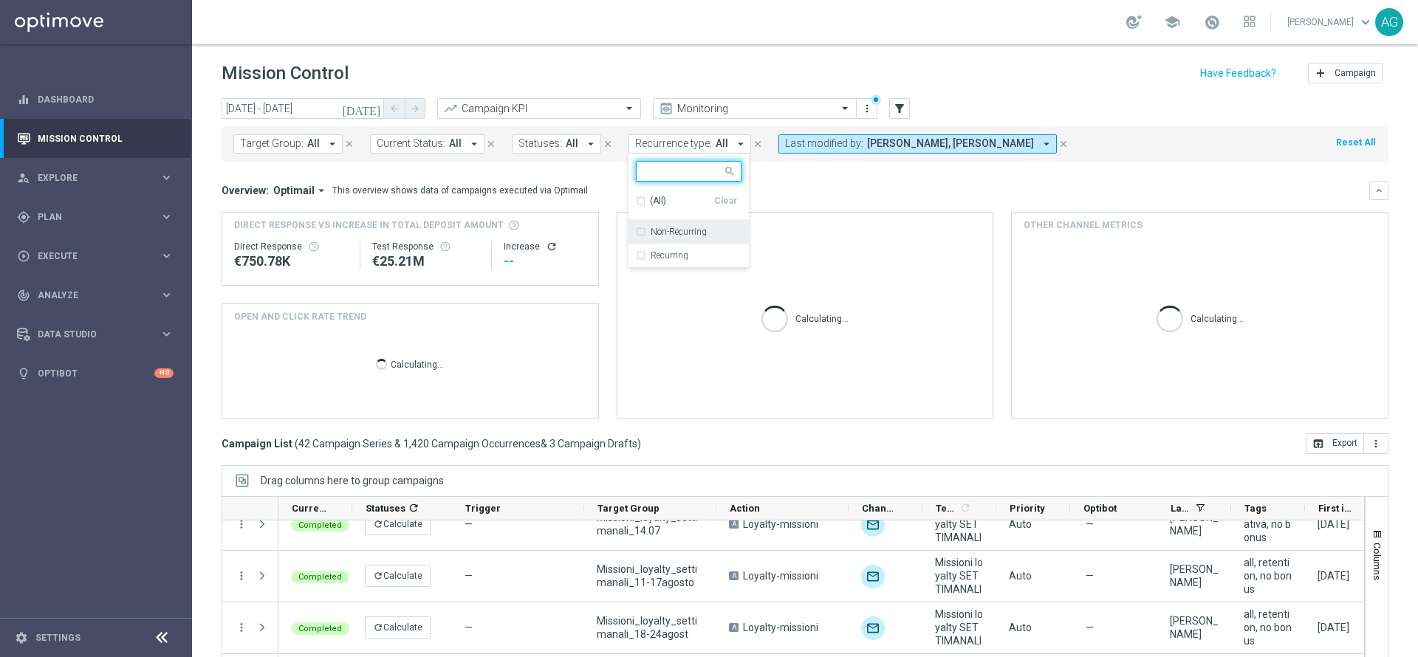
click at [669, 258] on label "Recurring" at bounding box center [670, 255] width 38 height 9
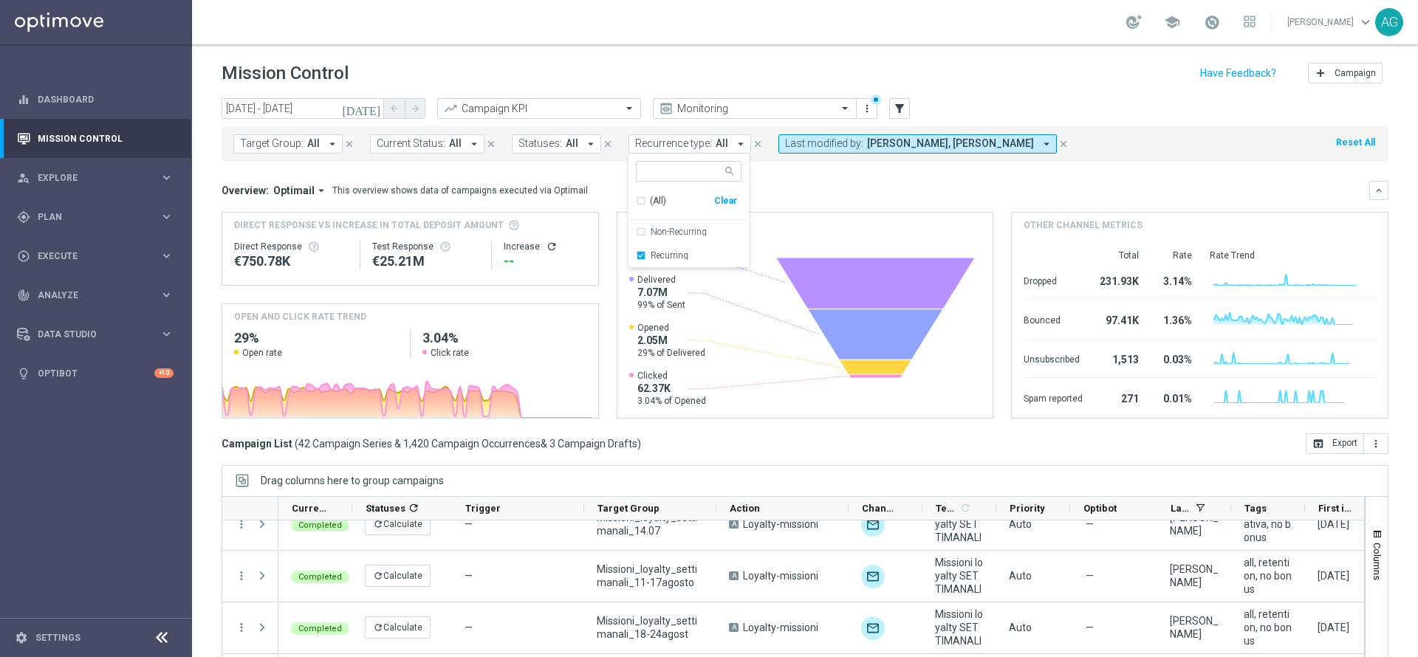
click at [1028, 91] on header "Mission Control add Campaign" at bounding box center [805, 71] width 1226 height 54
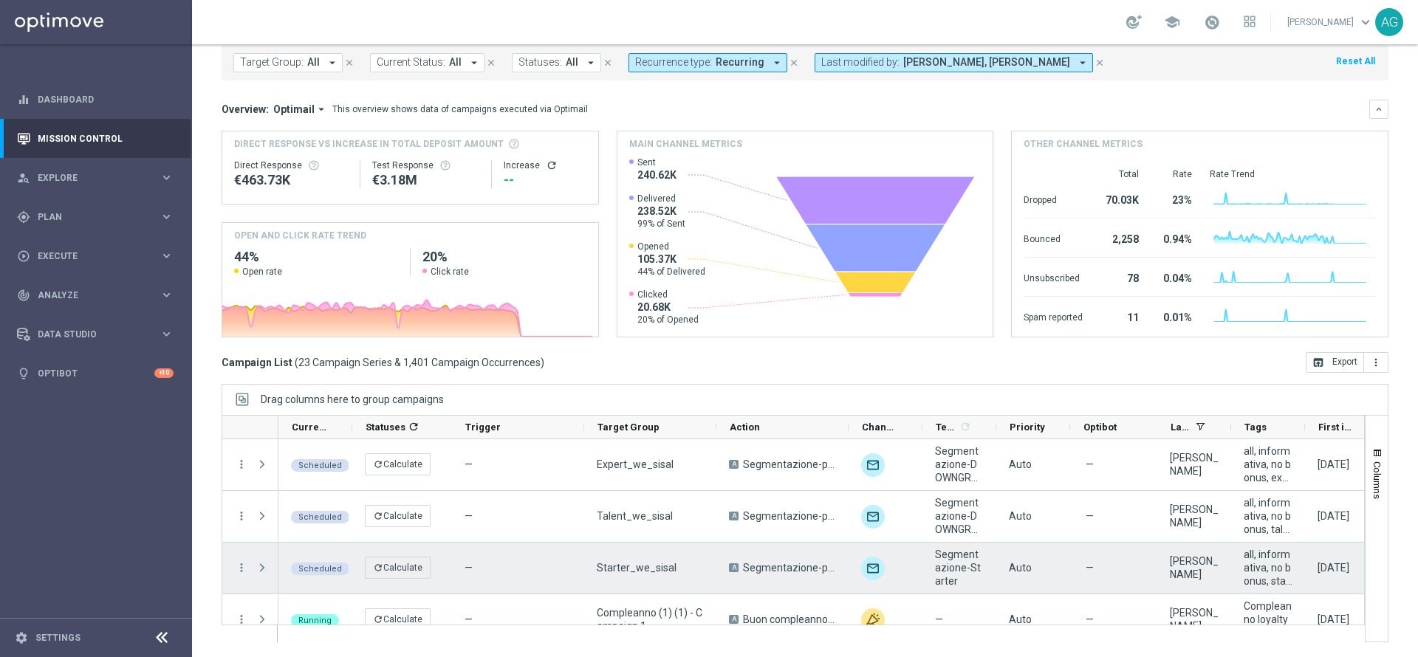
click at [264, 571] on span at bounding box center [262, 568] width 13 height 12
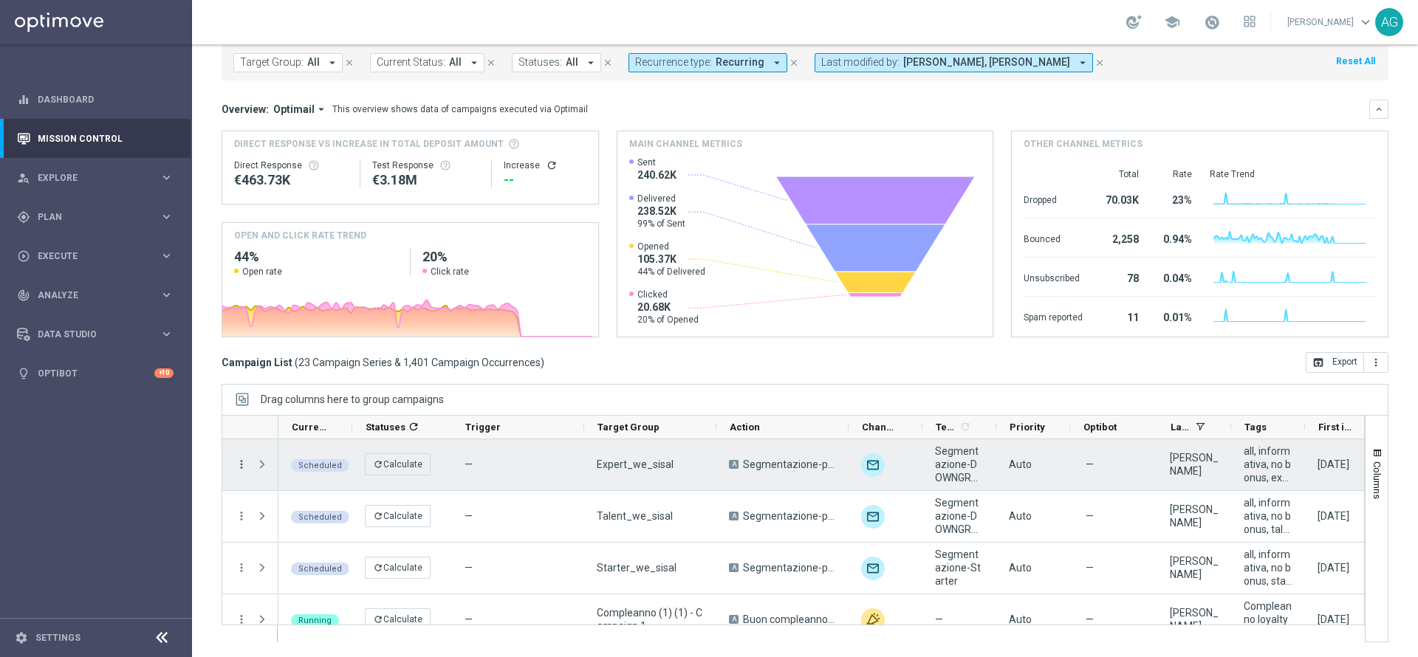
click at [237, 467] on icon "more_vert" at bounding box center [241, 464] width 13 height 13
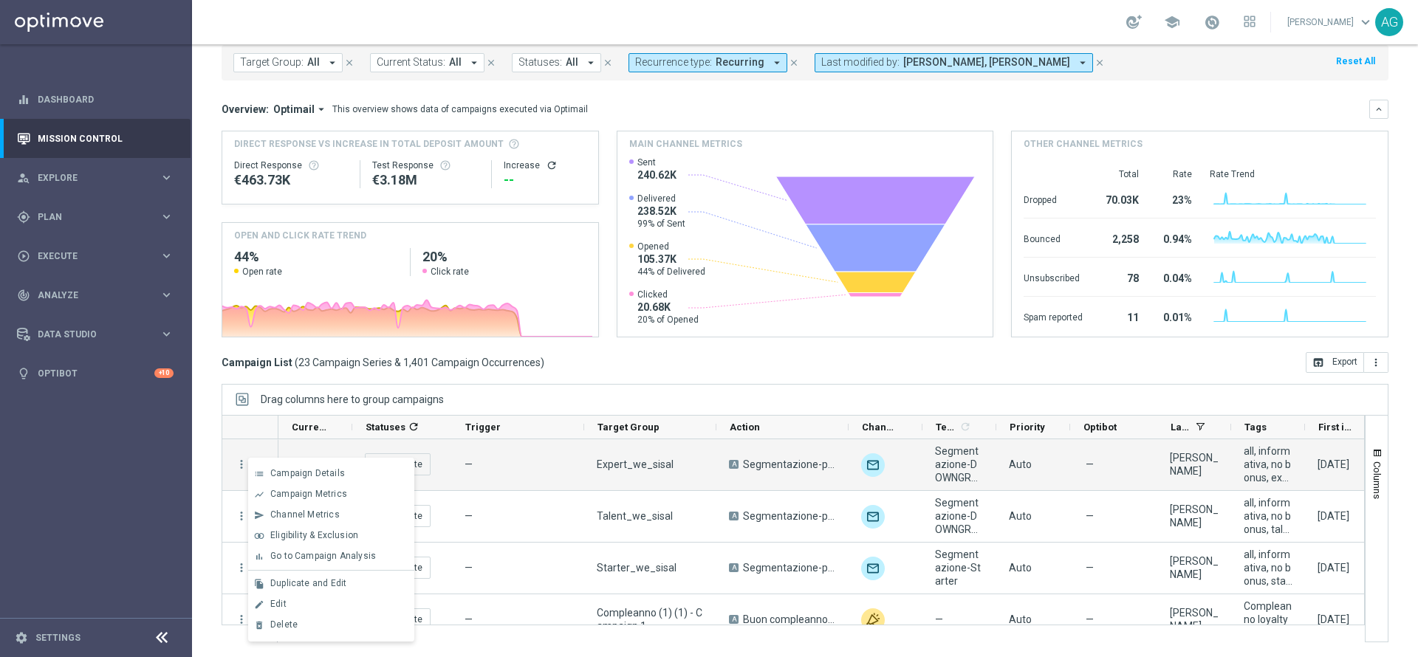
click at [601, 352] on div "Campaign List ( 23 Campaign Series & 1,401 Campaign Occurrences ) open_in_brows…" at bounding box center [805, 362] width 1167 height 21
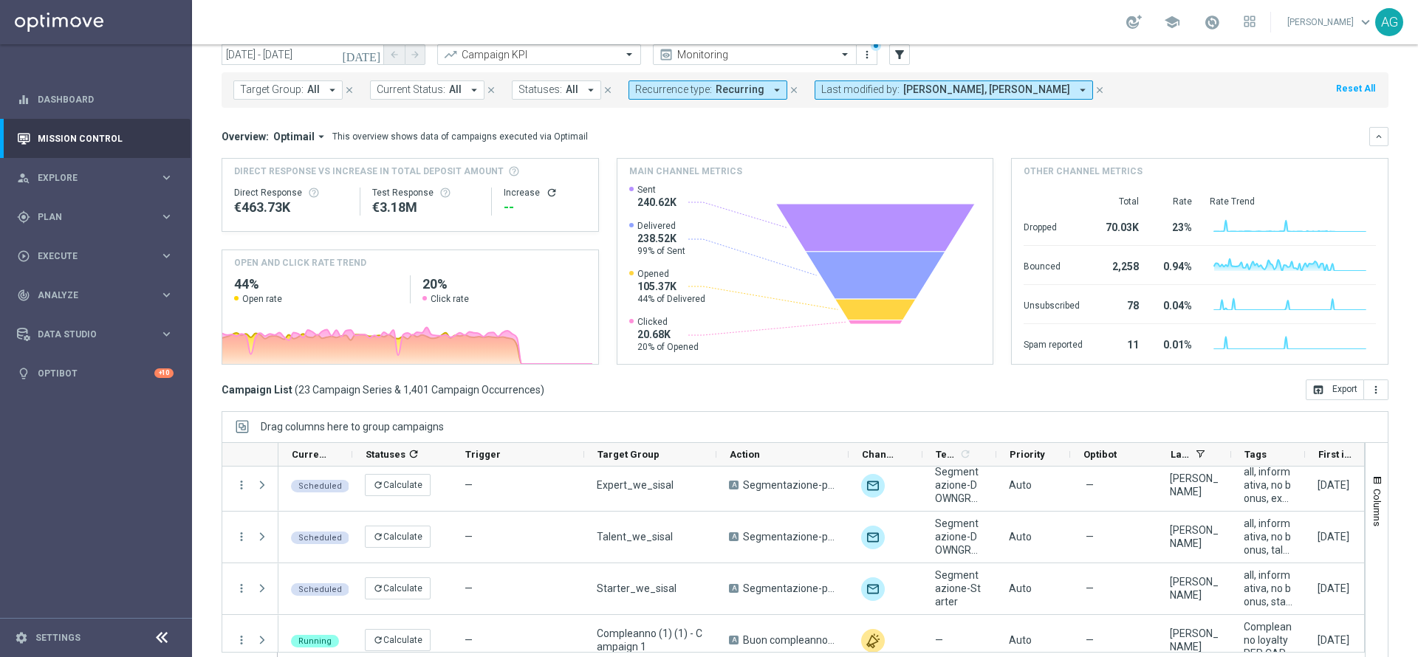
scroll to position [81, 0]
